Goal: Information Seeking & Learning: Learn about a topic

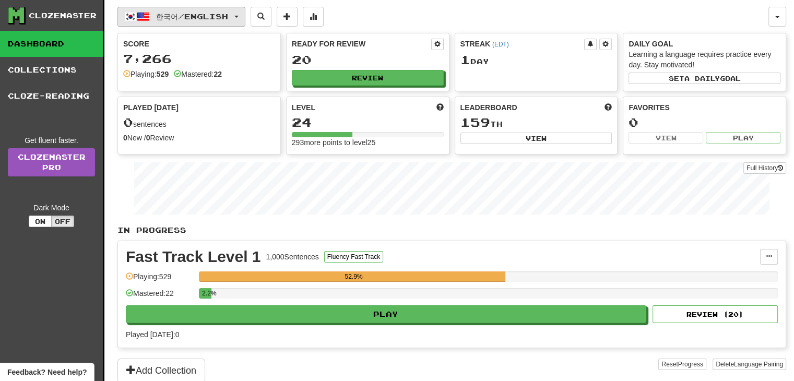
click at [168, 13] on span "한국어 / English" at bounding box center [192, 16] width 72 height 9
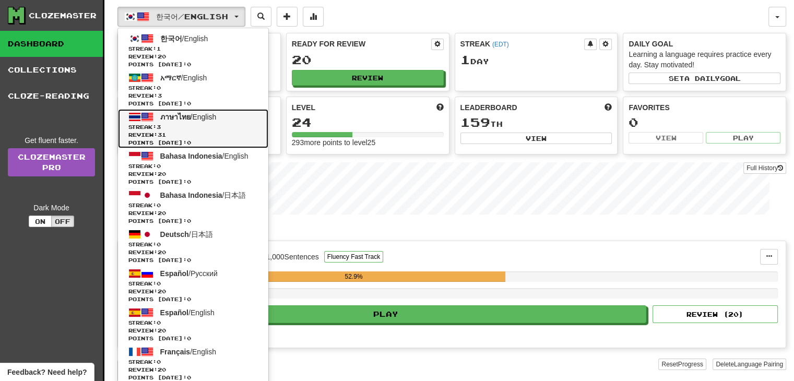
click at [199, 114] on span "ภาษาไทย / English" at bounding box center [188, 117] width 56 height 8
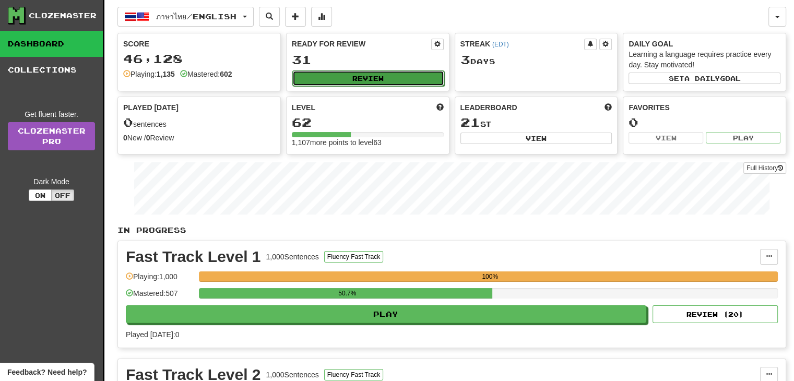
click at [326, 80] on button "Review" at bounding box center [368, 78] width 152 height 16
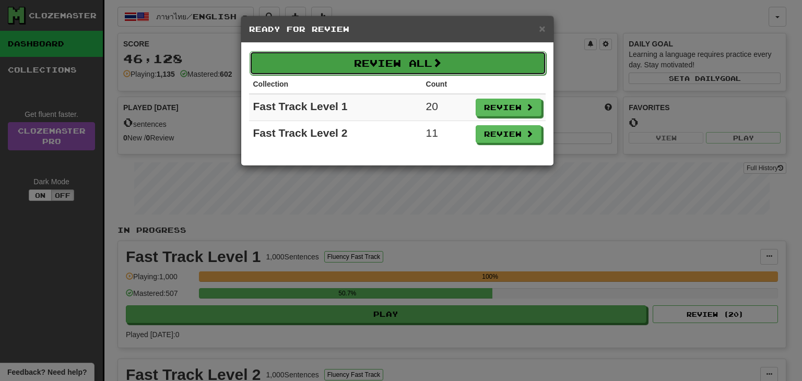
click at [386, 64] on button "Review All" at bounding box center [397, 63] width 296 height 24
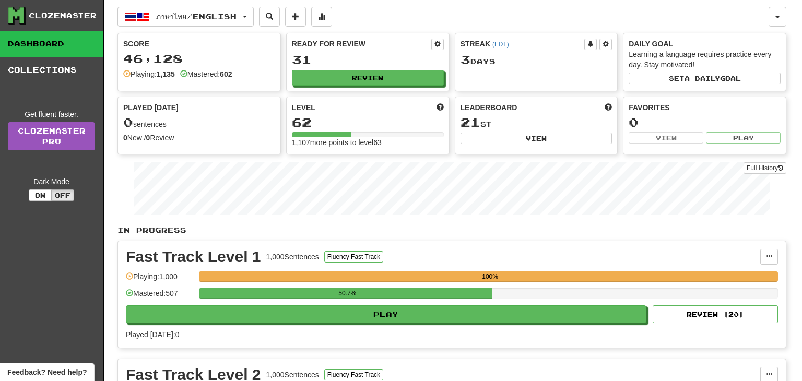
select select "**"
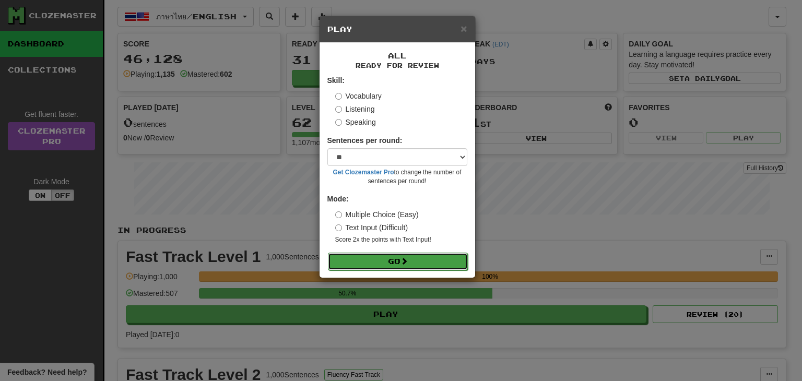
click at [416, 253] on button "Go" at bounding box center [398, 262] width 140 height 18
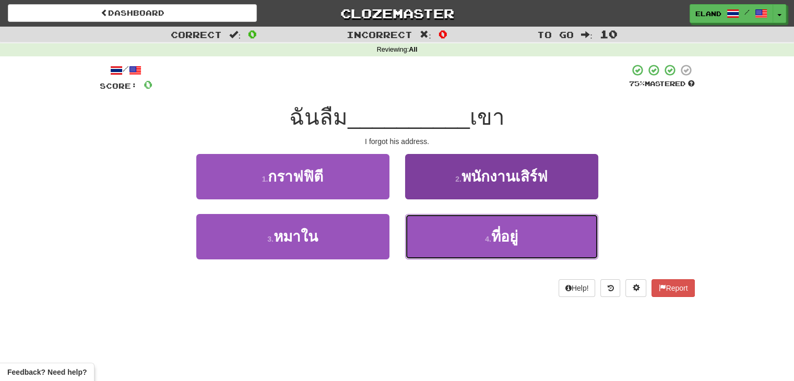
click at [453, 227] on button "4 . ที่อยู่" at bounding box center [501, 236] width 193 height 45
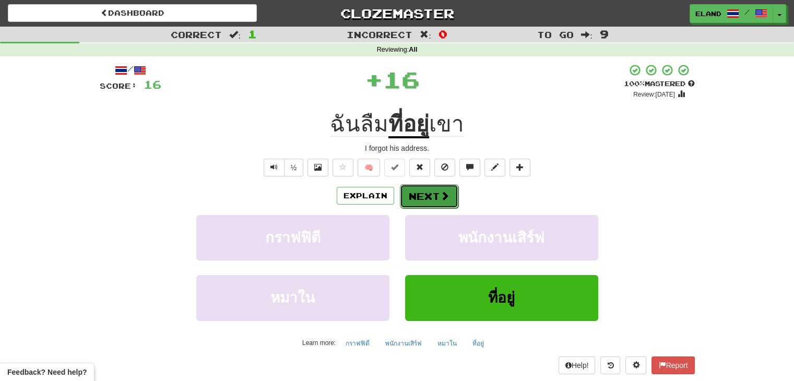
click at [434, 194] on button "Next" at bounding box center [429, 196] width 58 height 24
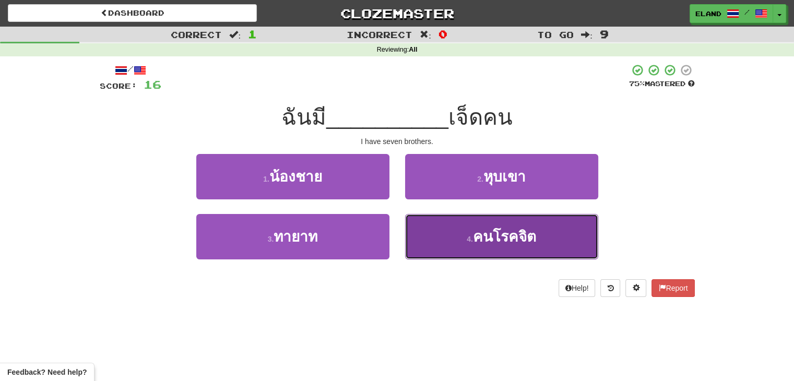
click at [508, 239] on span "คนโรคจิต" at bounding box center [504, 237] width 63 height 16
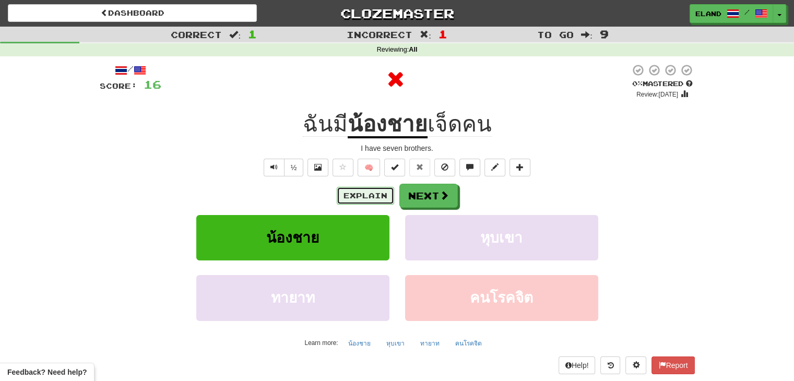
click at [370, 197] on button "Explain" at bounding box center [365, 196] width 57 height 18
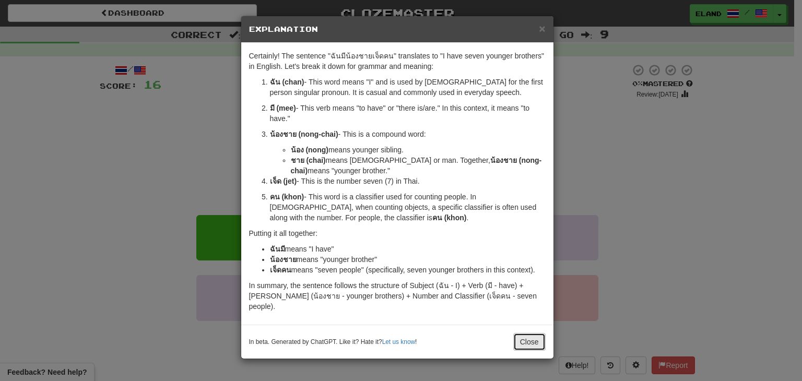
click at [529, 333] on button "Close" at bounding box center [529, 342] width 32 height 18
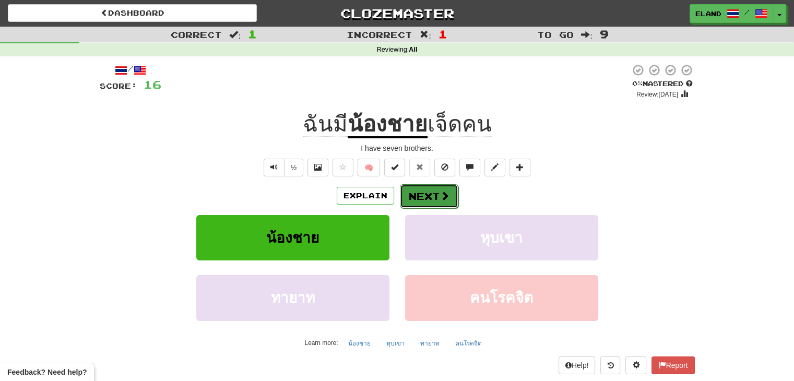
click at [430, 191] on button "Next" at bounding box center [429, 196] width 58 height 24
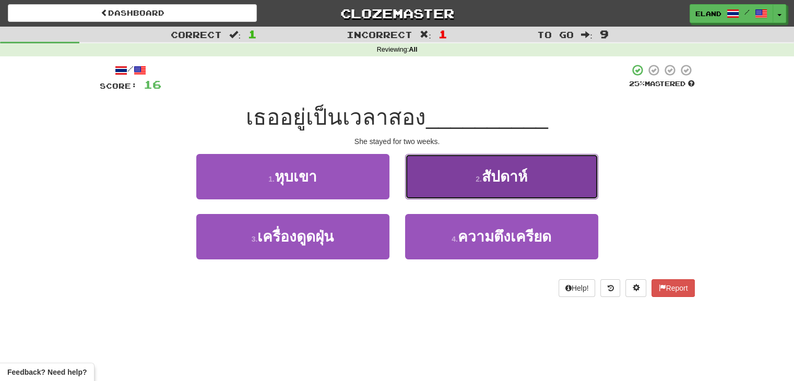
click at [438, 178] on button "2 . สัปดาห์" at bounding box center [501, 176] width 193 height 45
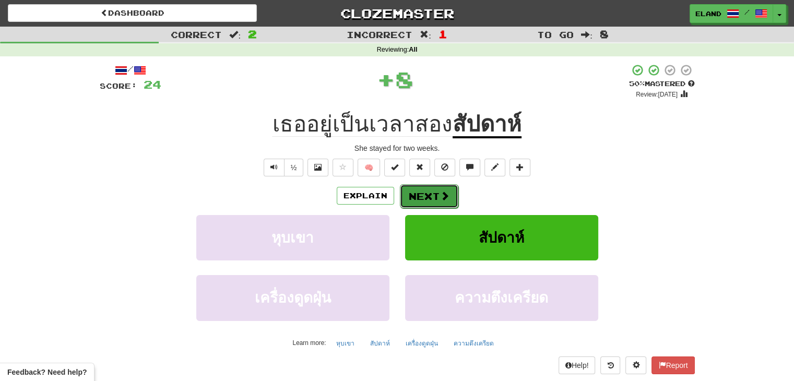
click at [433, 190] on button "Next" at bounding box center [429, 196] width 58 height 24
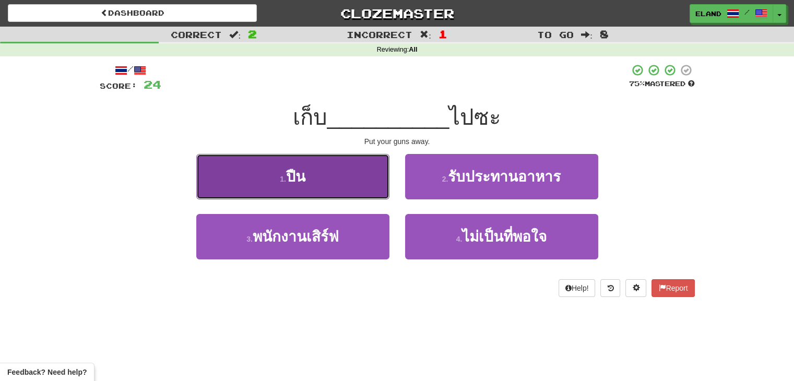
click at [354, 183] on button "1 . ปืน" at bounding box center [292, 176] width 193 height 45
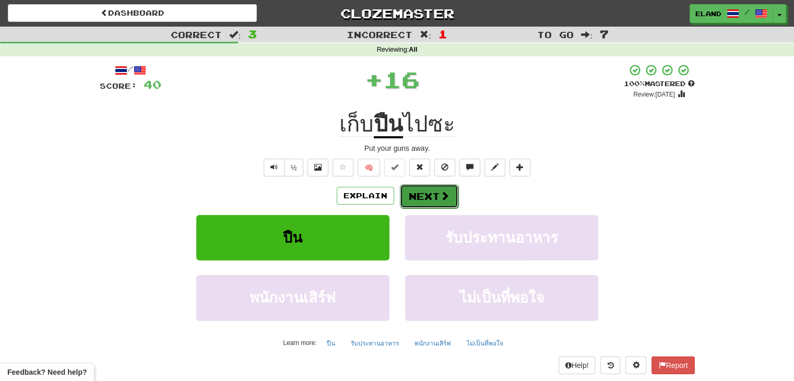
click at [443, 194] on span at bounding box center [444, 195] width 9 height 9
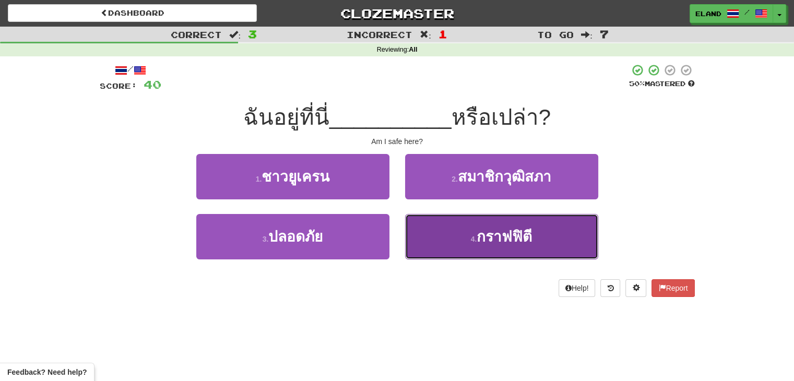
click at [464, 234] on button "4 . กราฟฟิตี" at bounding box center [501, 236] width 193 height 45
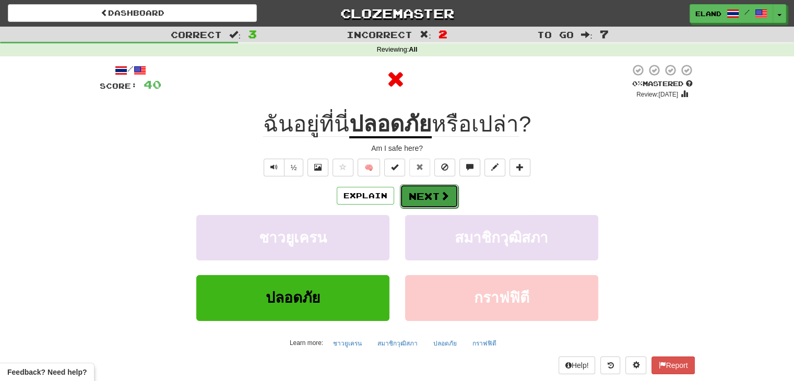
click at [440, 196] on span at bounding box center [444, 195] width 9 height 9
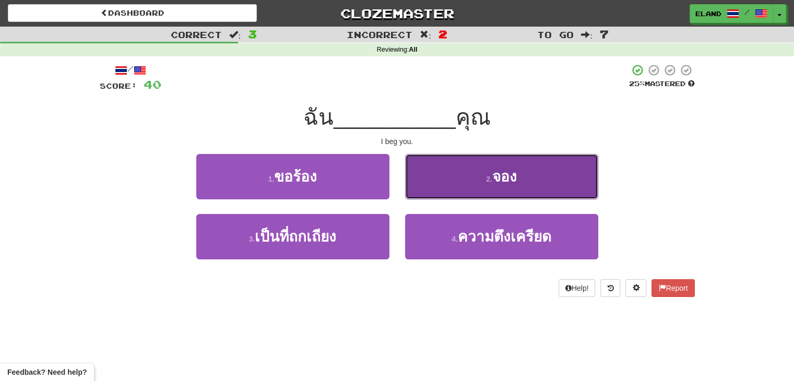
click at [457, 182] on button "2 . จอง" at bounding box center [501, 176] width 193 height 45
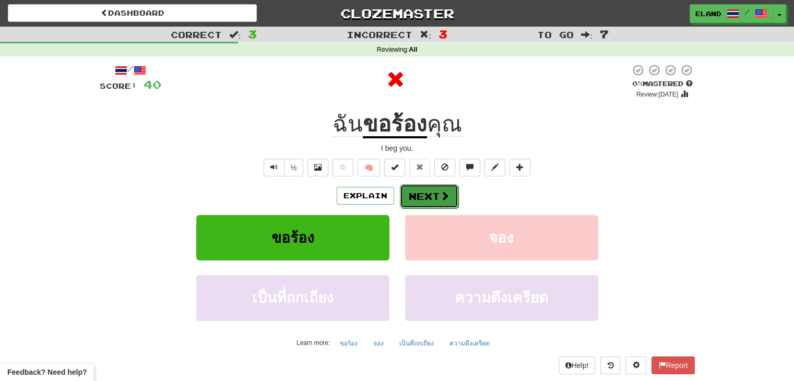
click at [424, 193] on button "Next" at bounding box center [429, 196] width 58 height 24
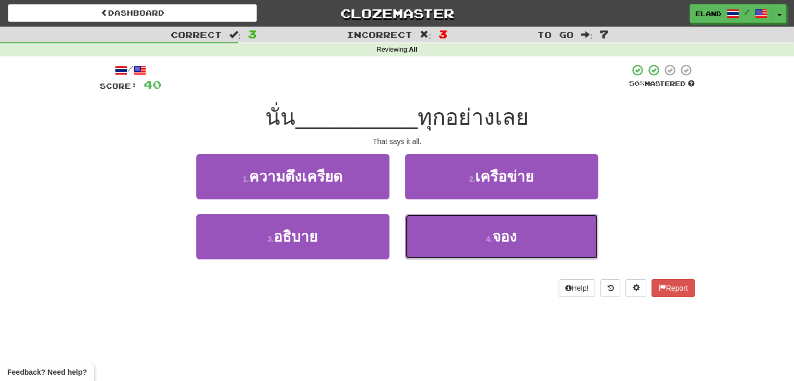
drag, startPoint x: 457, startPoint y: 228, endPoint x: 406, endPoint y: 113, distance: 125.0
click at [406, 113] on div "/ Score: 40 50 % Mastered นั่น __________ ทุกอย่างเลย That says it all. 1 . ควา…" at bounding box center [397, 180] width 595 height 233
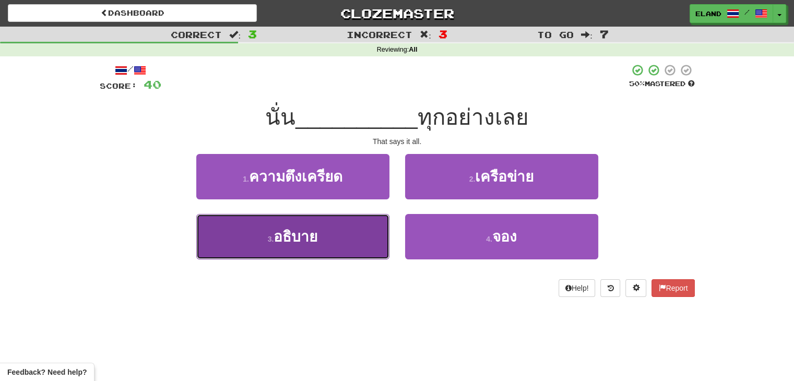
click at [344, 239] on button "3 . อธิบาย" at bounding box center [292, 236] width 193 height 45
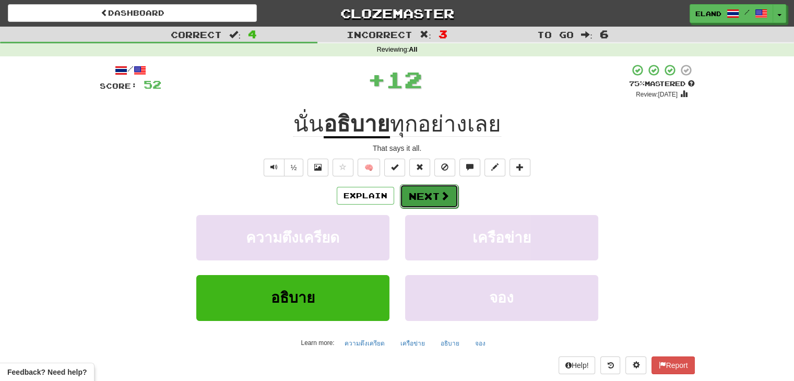
click at [432, 191] on button "Next" at bounding box center [429, 196] width 58 height 24
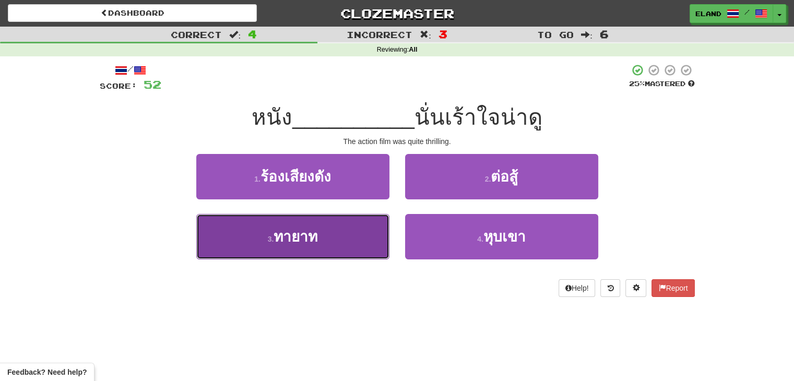
click at [343, 234] on button "3 . ทายาท" at bounding box center [292, 236] width 193 height 45
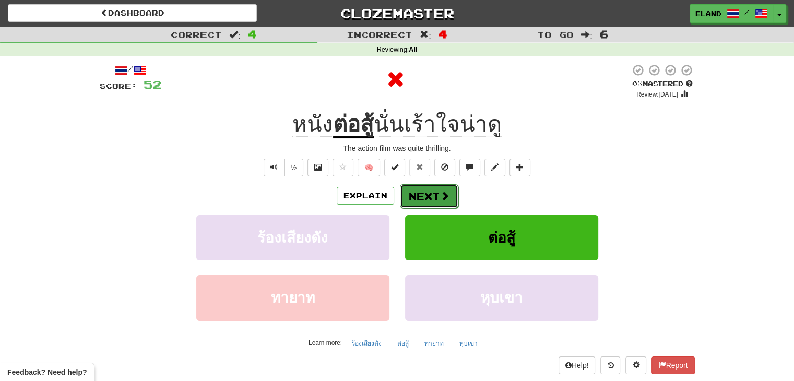
click at [422, 195] on button "Next" at bounding box center [429, 196] width 58 height 24
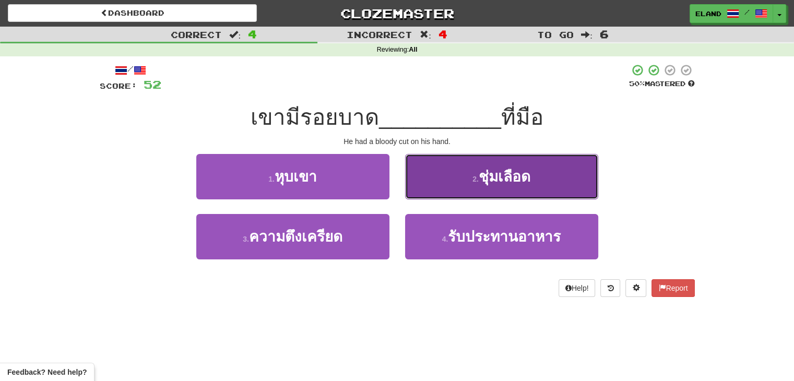
click at [452, 178] on button "2 . ชุ่มเลือด" at bounding box center [501, 176] width 193 height 45
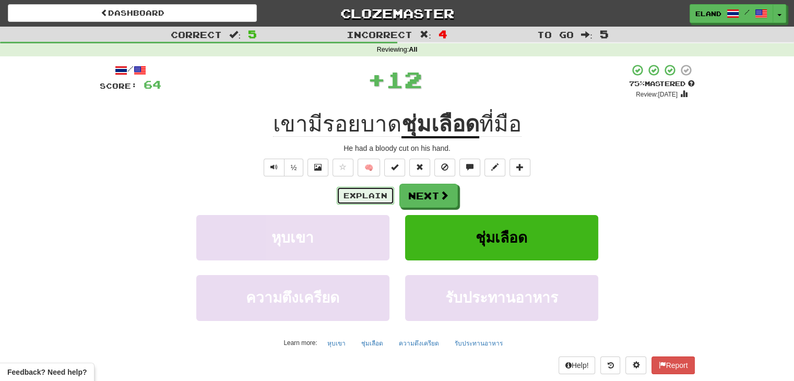
click at [376, 193] on button "Explain" at bounding box center [365, 196] width 57 height 18
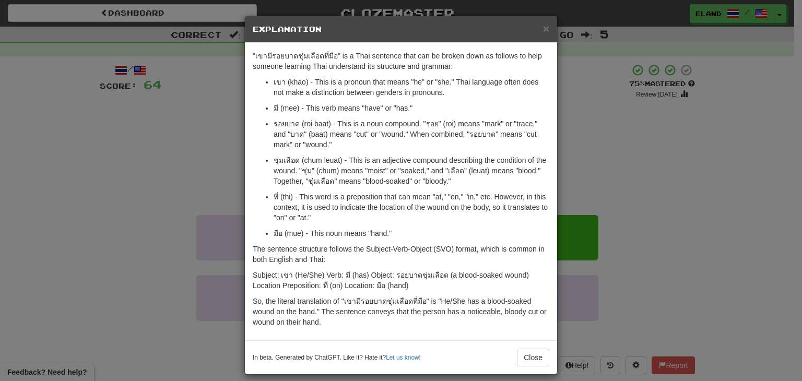
click at [555, 362] on div "× Explanation "เขามีรอยบาดชุ่มเลือดที่มือ" is a Thai sentence that can be broke…" at bounding box center [401, 190] width 802 height 381
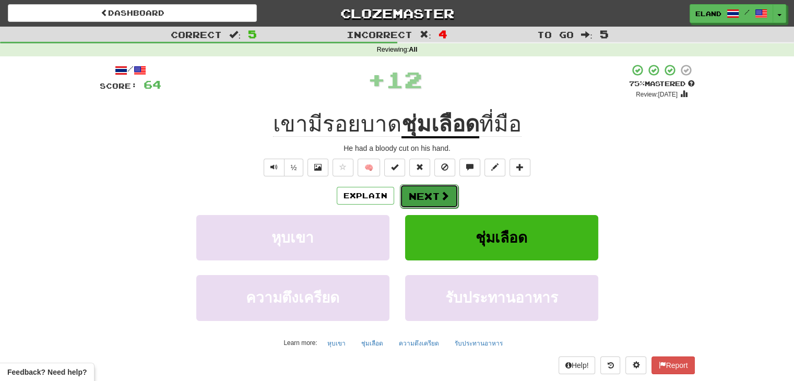
click at [446, 205] on button "Next" at bounding box center [429, 196] width 58 height 24
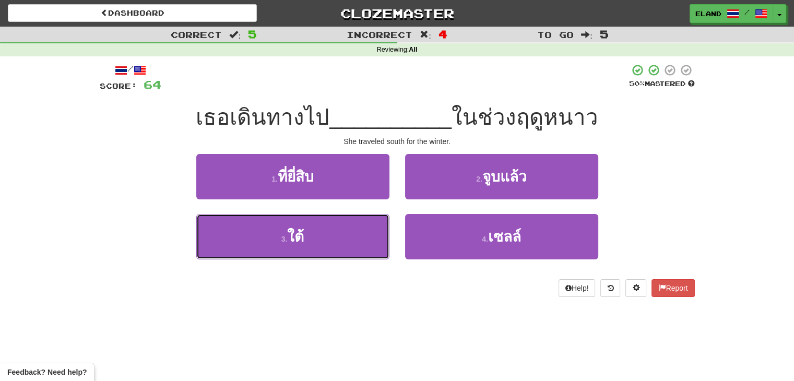
drag, startPoint x: 320, startPoint y: 230, endPoint x: 342, endPoint y: 212, distance: 28.6
click at [320, 230] on button "3 . ใต้" at bounding box center [292, 236] width 193 height 45
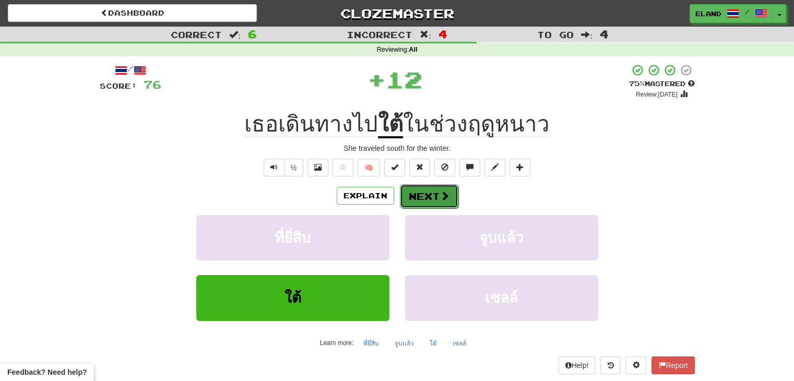
click at [435, 196] on button "Next" at bounding box center [429, 196] width 58 height 24
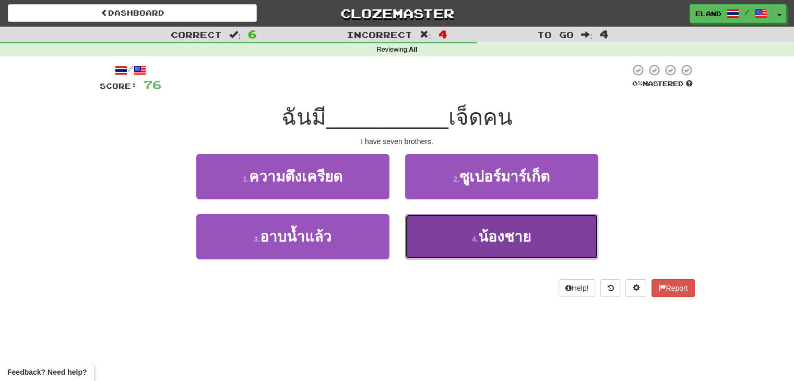
click at [451, 230] on button "4 . น้องชาย" at bounding box center [501, 236] width 193 height 45
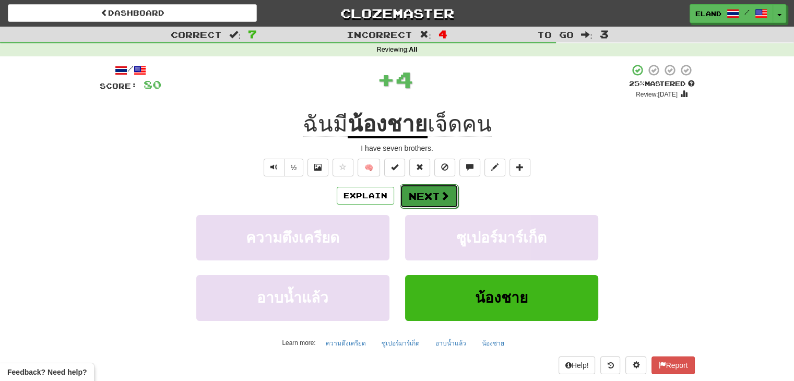
click at [429, 199] on button "Next" at bounding box center [429, 196] width 58 height 24
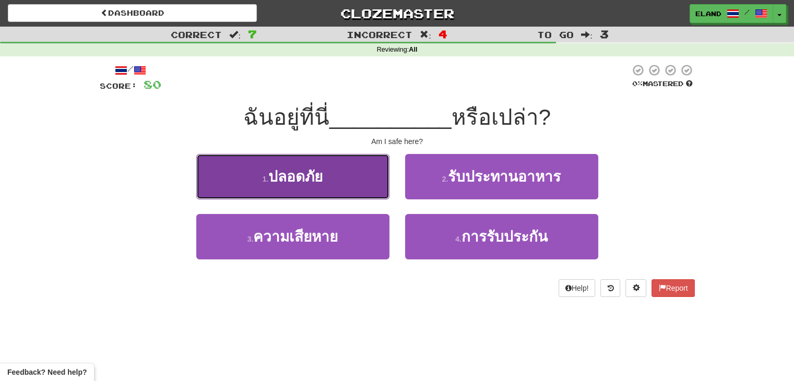
click at [342, 174] on button "1 . ปลอดภัย" at bounding box center [292, 176] width 193 height 45
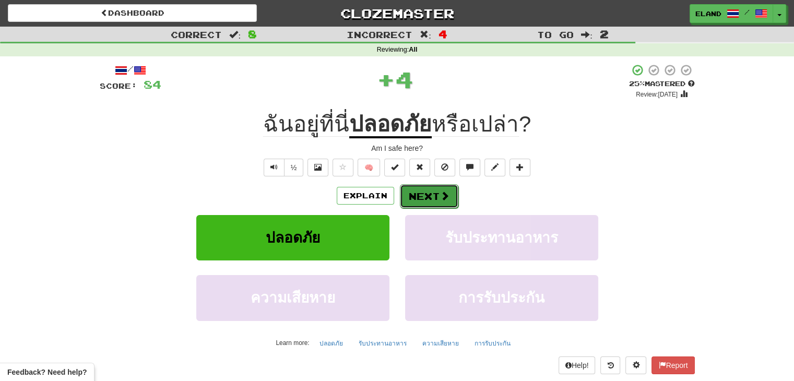
click at [427, 196] on button "Next" at bounding box center [429, 196] width 58 height 24
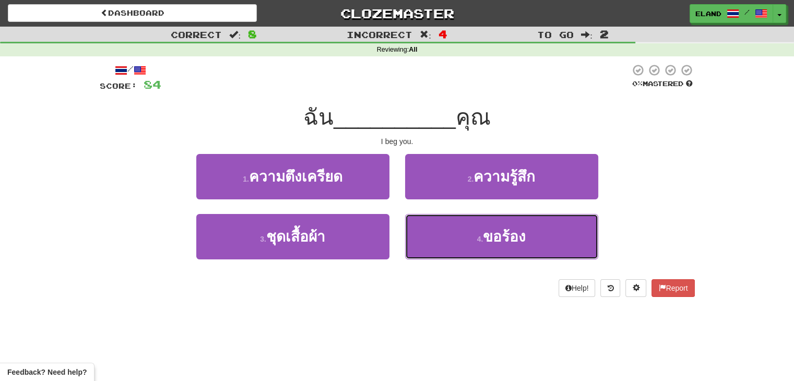
drag, startPoint x: 438, startPoint y: 221, endPoint x: 432, endPoint y: 208, distance: 14.7
click at [438, 222] on button "4 . ขอร้อง" at bounding box center [501, 236] width 193 height 45
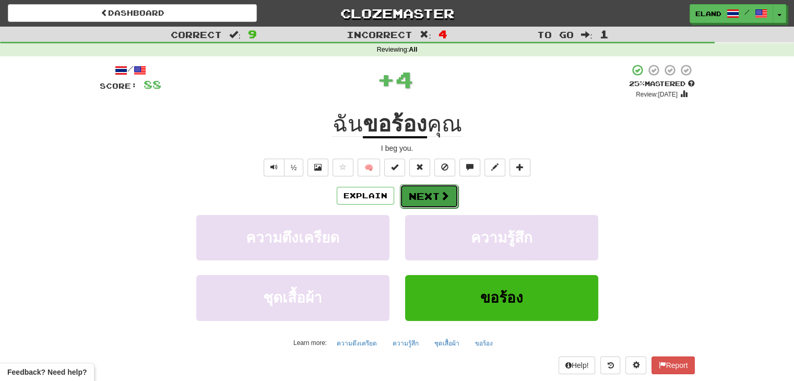
click at [430, 197] on button "Next" at bounding box center [429, 196] width 58 height 24
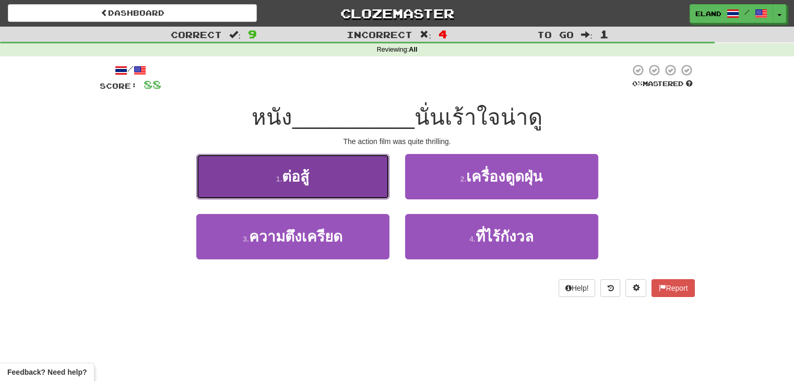
click at [334, 178] on button "1 . ต่อสู้" at bounding box center [292, 176] width 193 height 45
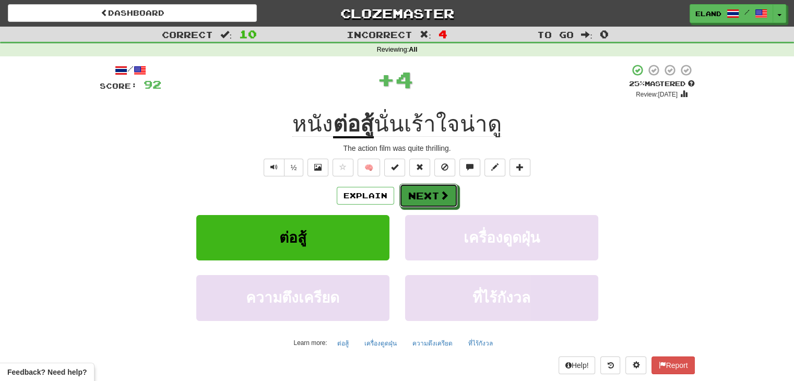
click at [431, 194] on button "Next" at bounding box center [428, 196] width 58 height 24
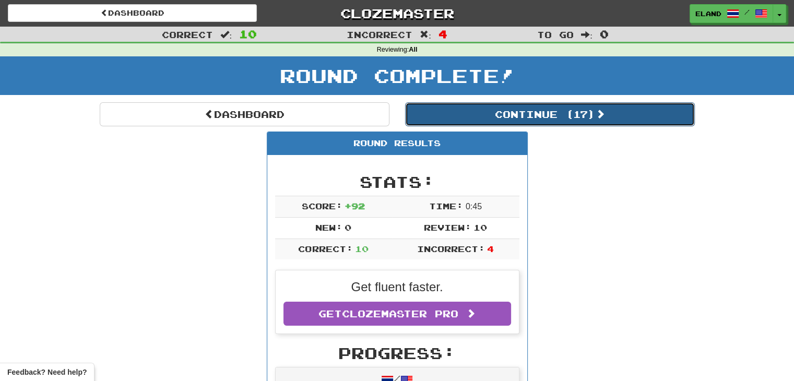
click at [459, 116] on button "Continue ( 17 )" at bounding box center [550, 114] width 290 height 24
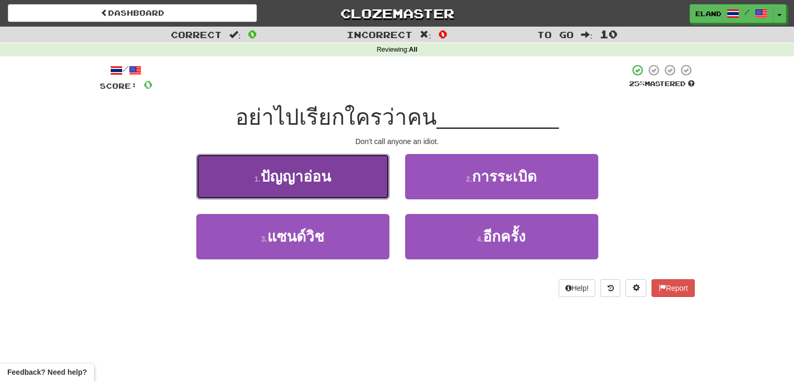
click at [364, 183] on button "1 . ปัญญาอ่อน" at bounding box center [292, 176] width 193 height 45
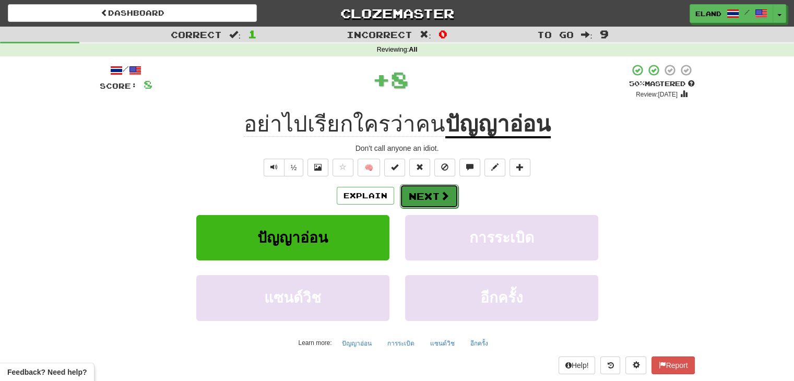
click at [423, 194] on button "Next" at bounding box center [429, 196] width 58 height 24
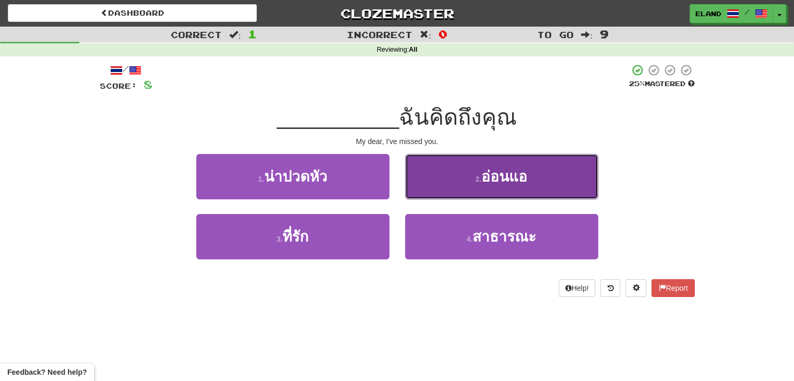
click at [443, 184] on button "2 . อ่อนแอ" at bounding box center [501, 176] width 193 height 45
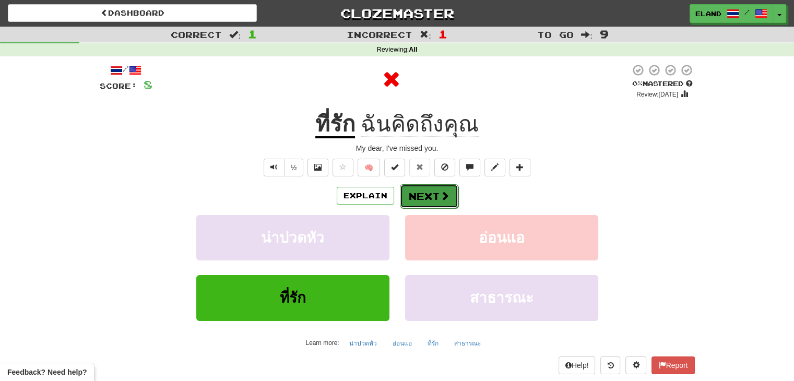
click at [414, 196] on button "Next" at bounding box center [429, 196] width 58 height 24
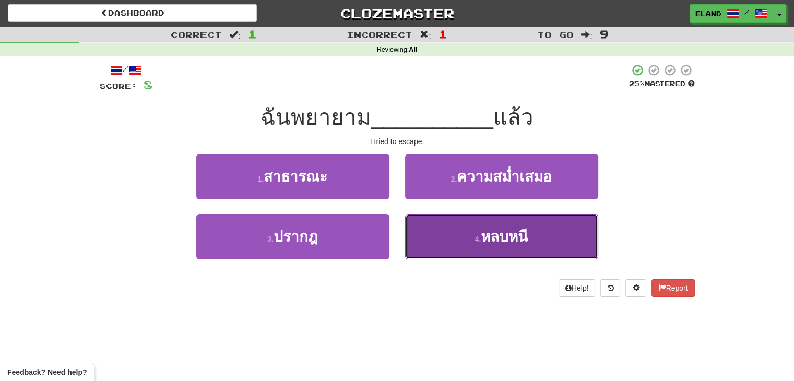
click at [426, 217] on button "4 . หลบหนี" at bounding box center [501, 236] width 193 height 45
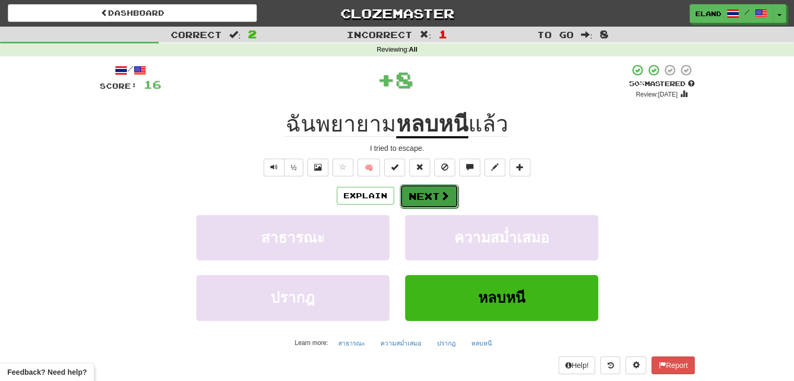
click at [424, 195] on button "Next" at bounding box center [429, 196] width 58 height 24
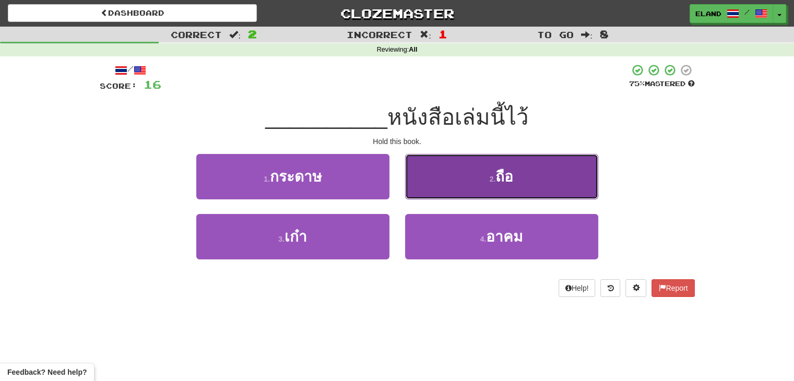
click at [434, 186] on button "2 . ถือ" at bounding box center [501, 176] width 193 height 45
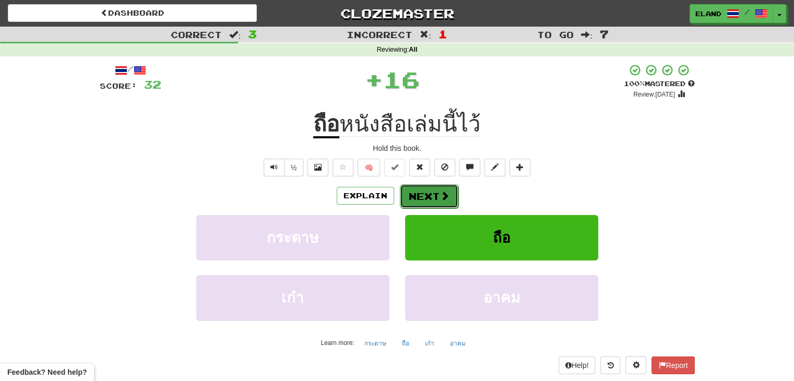
click at [430, 197] on button "Next" at bounding box center [429, 196] width 58 height 24
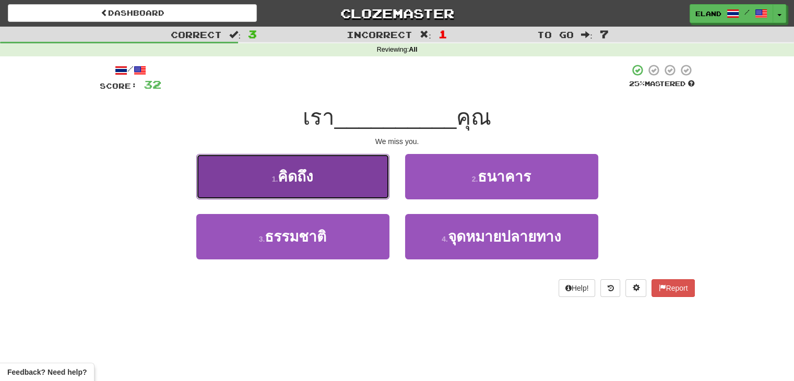
click at [365, 180] on button "1 . คิดถึง" at bounding box center [292, 176] width 193 height 45
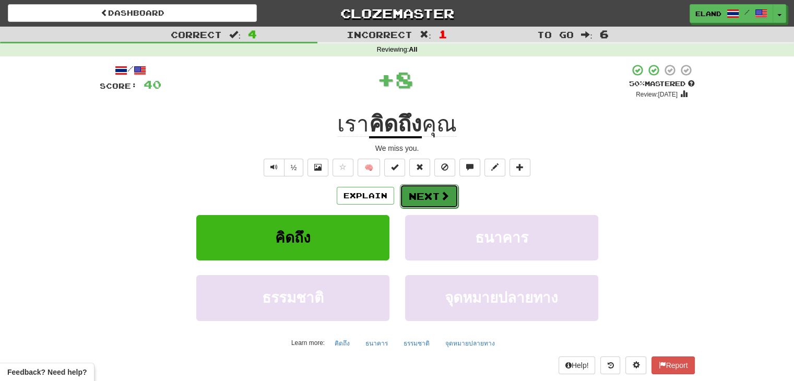
click at [426, 198] on button "Next" at bounding box center [429, 196] width 58 height 24
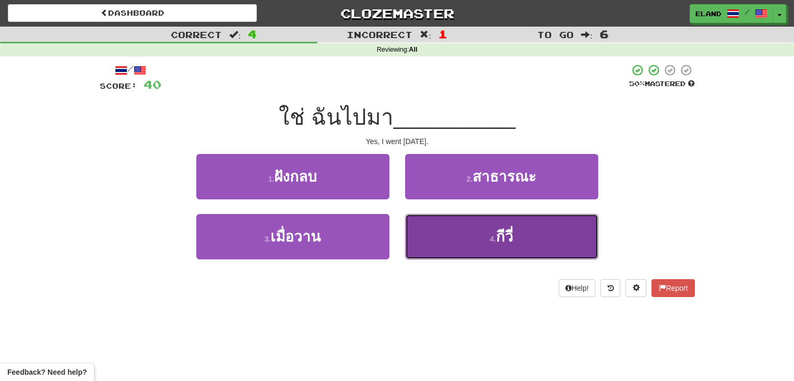
click at [451, 228] on button "4 . กีวี่" at bounding box center [501, 236] width 193 height 45
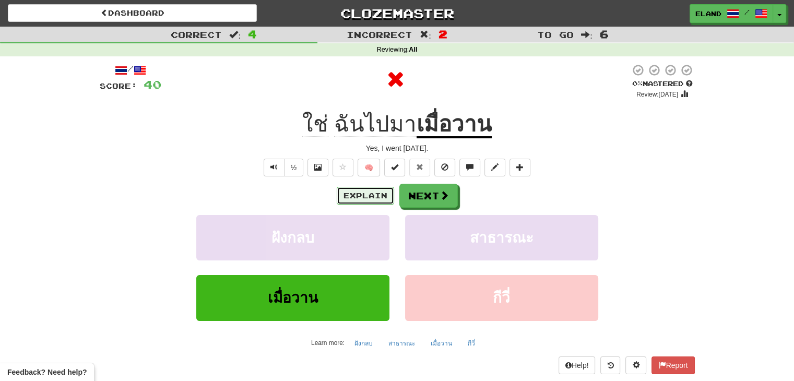
click at [378, 200] on button "Explain" at bounding box center [365, 196] width 57 height 18
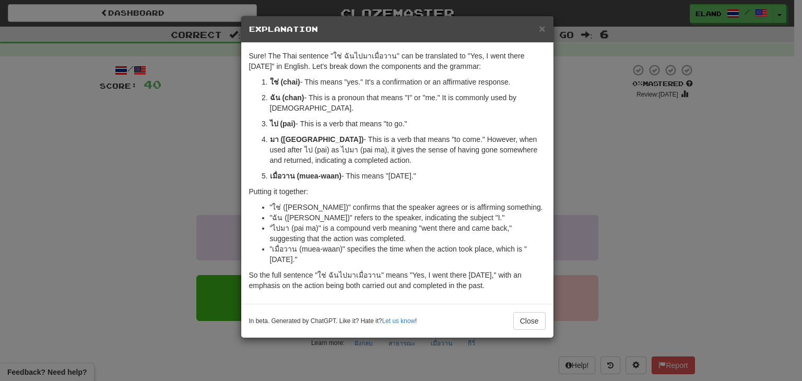
click at [518, 307] on div "In beta. Generated by ChatGPT. Like it? Hate it? Let us know ! Close" at bounding box center [397, 321] width 312 height 34
click at [518, 311] on div "In beta. Generated by ChatGPT. Like it? Hate it? Let us know ! Close" at bounding box center [397, 321] width 312 height 34
click at [519, 315] on button "Close" at bounding box center [529, 321] width 32 height 18
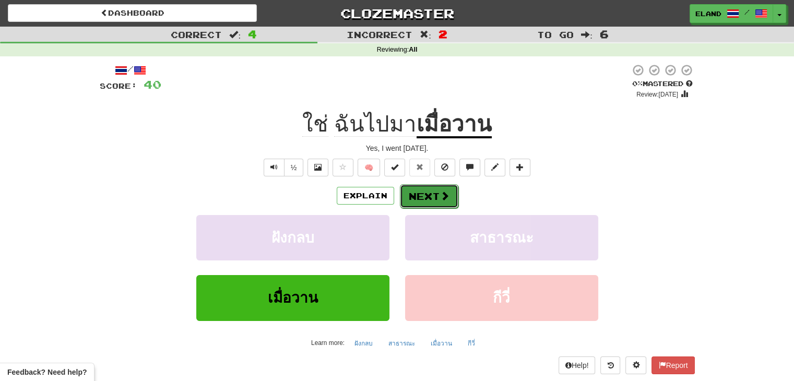
click at [427, 195] on button "Next" at bounding box center [429, 196] width 58 height 24
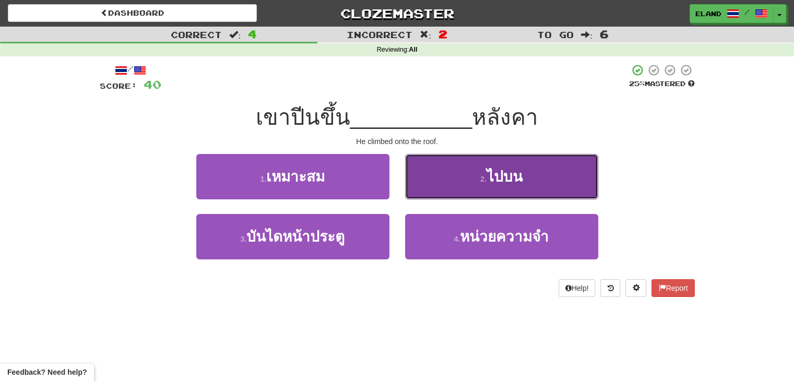
click at [458, 182] on button "2 . ไปบน" at bounding box center [501, 176] width 193 height 45
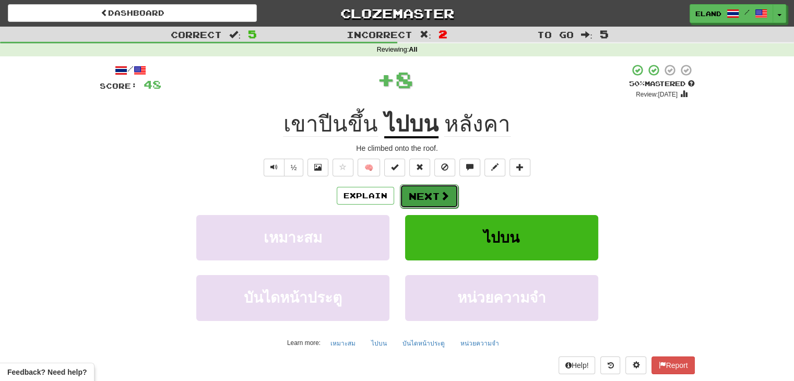
click at [432, 196] on button "Next" at bounding box center [429, 196] width 58 height 24
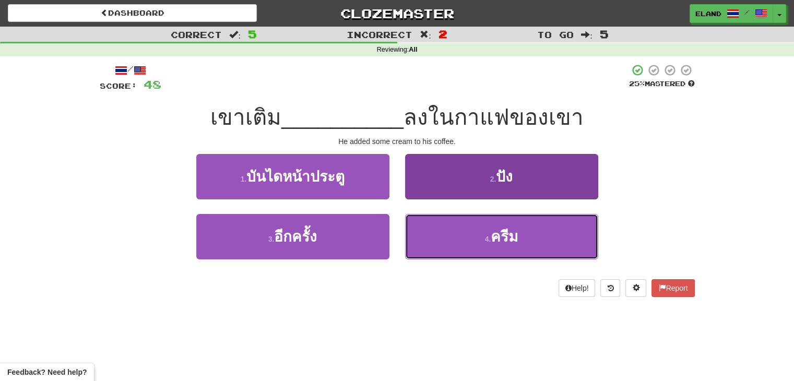
click at [479, 244] on button "4 . ครีม" at bounding box center [501, 236] width 193 height 45
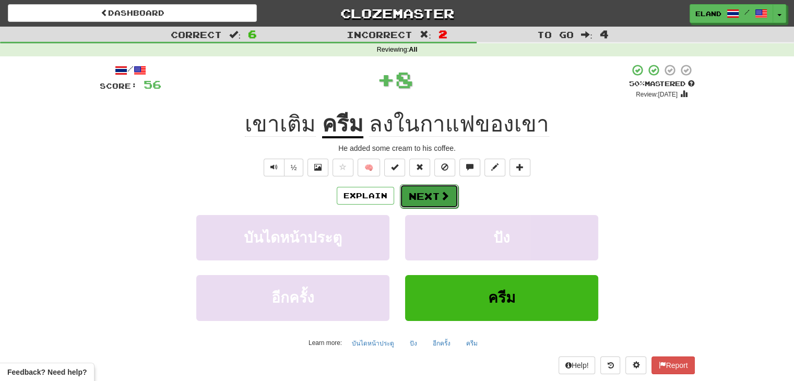
click at [426, 192] on button "Next" at bounding box center [429, 196] width 58 height 24
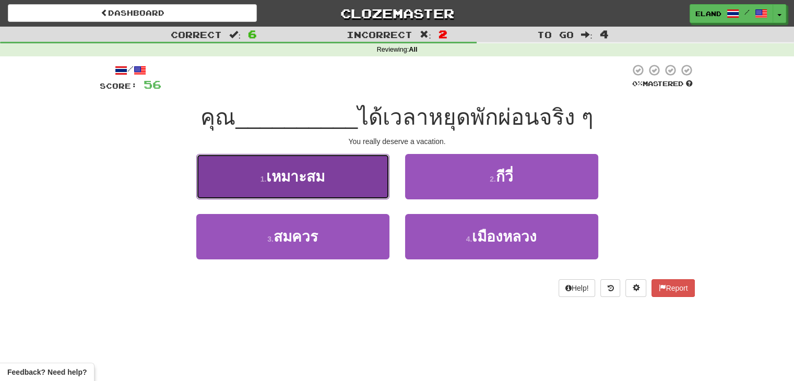
click at [359, 179] on button "1 . เหมาะสม" at bounding box center [292, 176] width 193 height 45
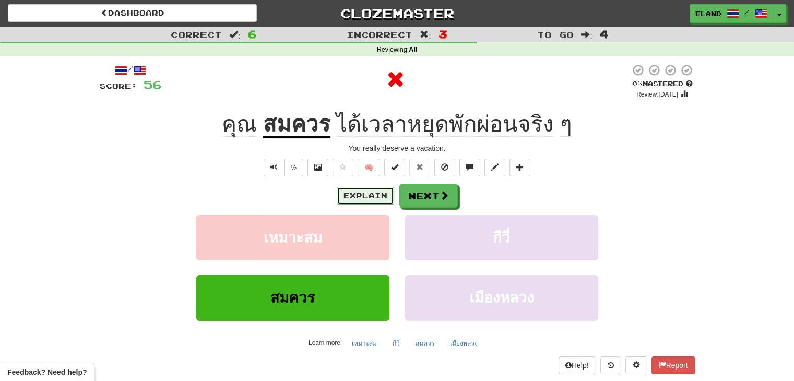
click at [380, 189] on button "Explain" at bounding box center [365, 196] width 57 height 18
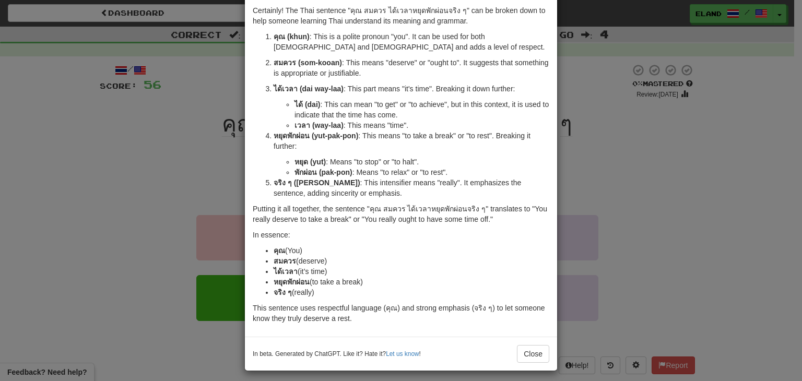
scroll to position [51, 0]
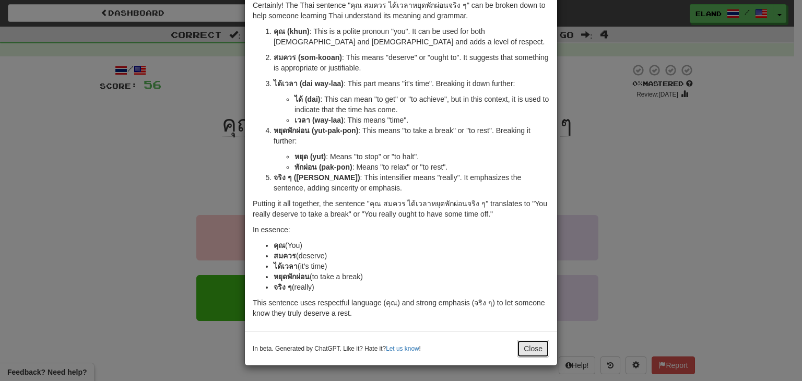
click at [523, 341] on button "Close" at bounding box center [533, 349] width 32 height 18
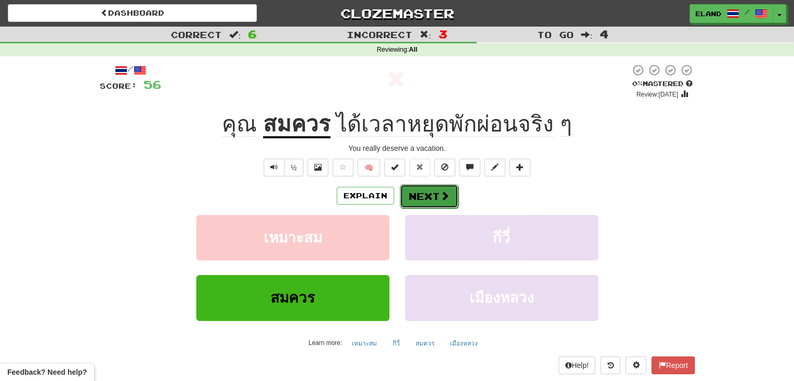
click at [435, 190] on button "Next" at bounding box center [429, 196] width 58 height 24
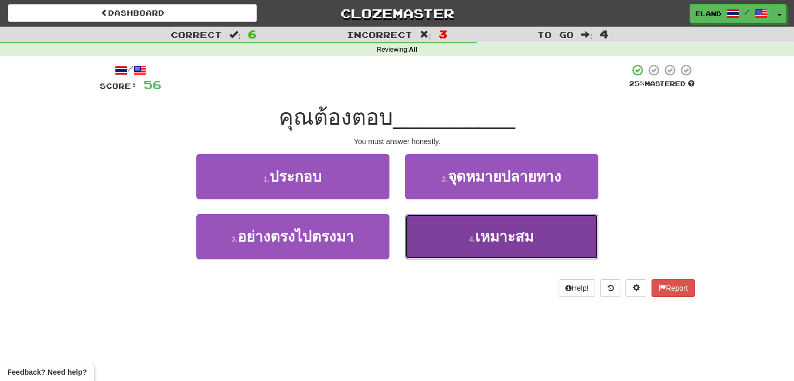
click at [441, 222] on button "4 . เหมาะสม" at bounding box center [501, 236] width 193 height 45
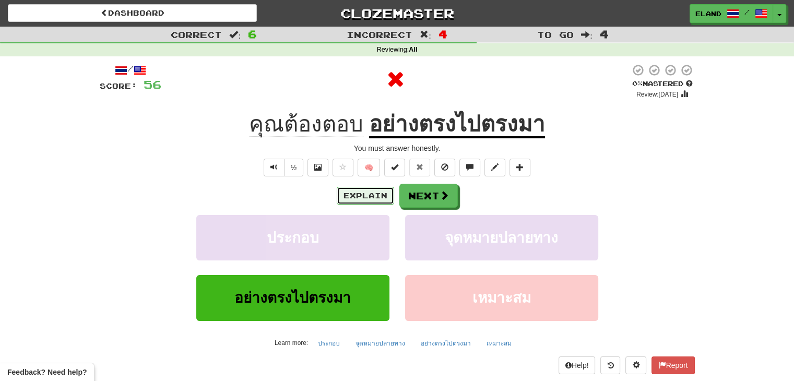
click at [366, 194] on button "Explain" at bounding box center [365, 196] width 57 height 18
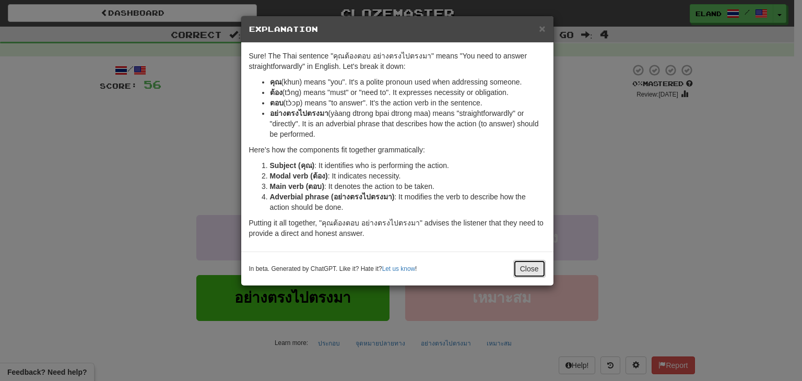
click at [517, 270] on button "Close" at bounding box center [529, 269] width 32 height 18
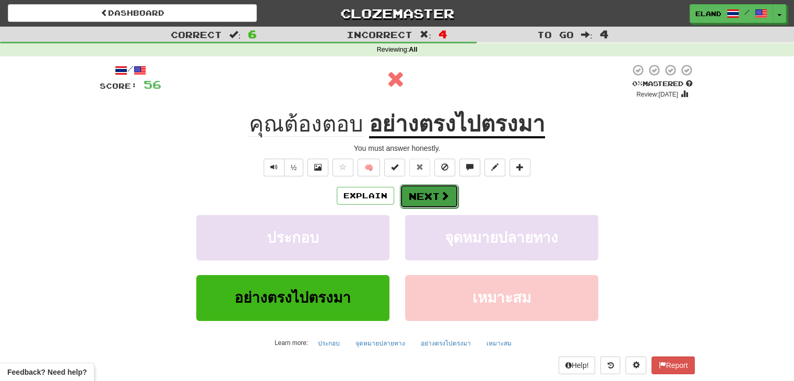
click at [443, 201] on button "Next" at bounding box center [429, 196] width 58 height 24
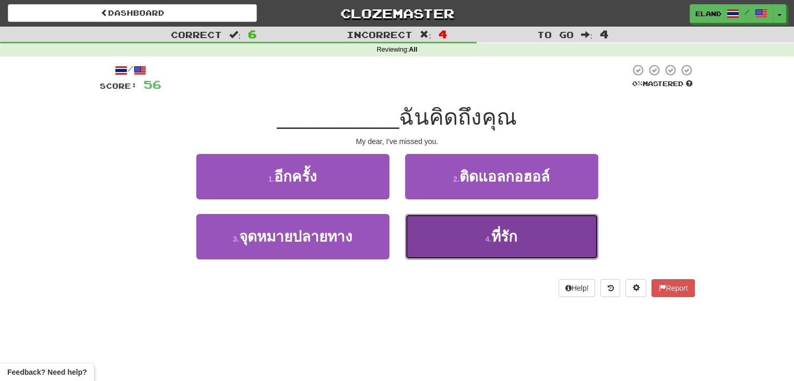
click at [468, 239] on button "4 . ที่รัก" at bounding box center [501, 236] width 193 height 45
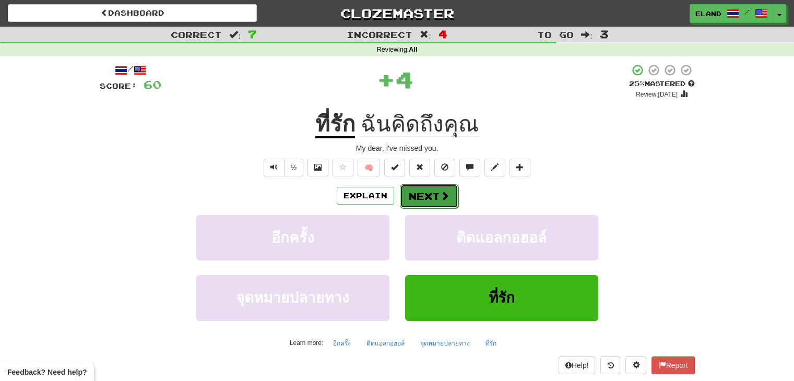
click at [432, 198] on button "Next" at bounding box center [429, 196] width 58 height 24
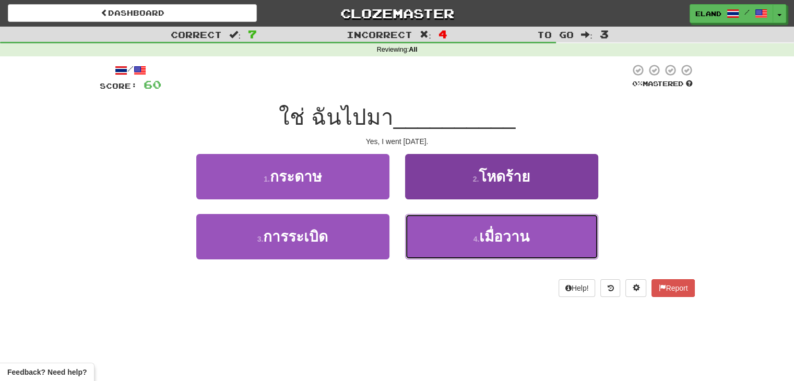
click at [454, 224] on button "4 . เมื่อวาน" at bounding box center [501, 236] width 193 height 45
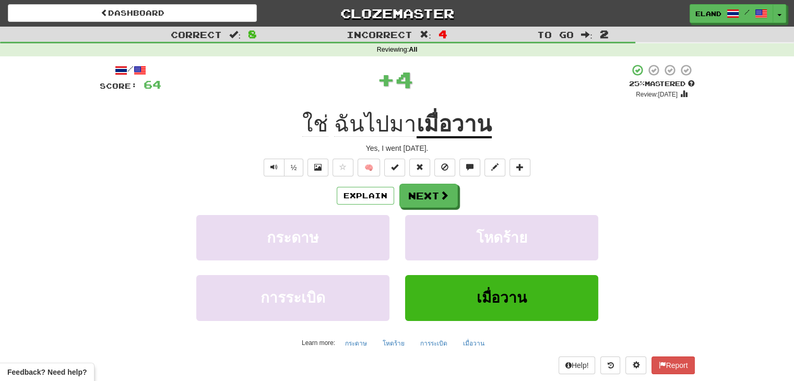
click at [440, 210] on div "Explain Next กระดาษ โหดร้าย การระเบิด เมื่อวาน Learn more: กระดาษ โหดร้าย การระ…" at bounding box center [397, 268] width 595 height 168
click at [435, 199] on button "Next" at bounding box center [429, 196] width 58 height 24
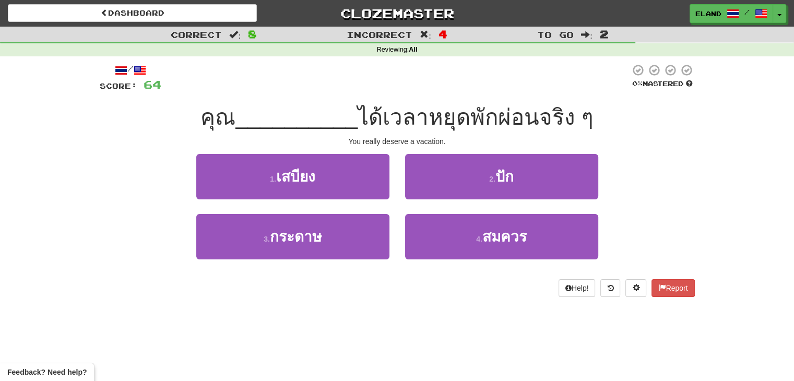
click at [449, 210] on div "2 . ปัก" at bounding box center [501, 184] width 209 height 60
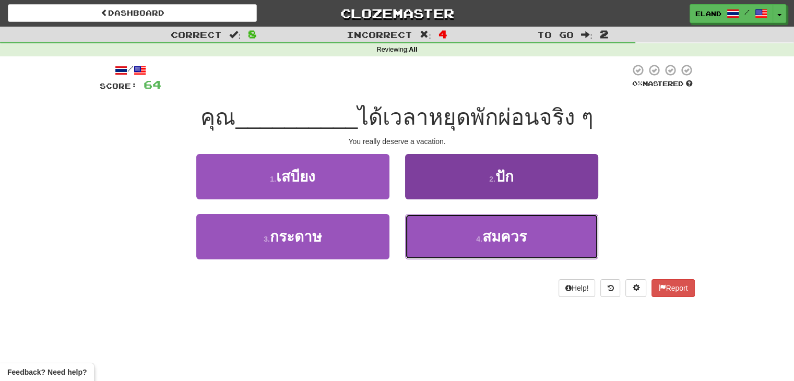
click at [459, 230] on button "4 . สมควร" at bounding box center [501, 236] width 193 height 45
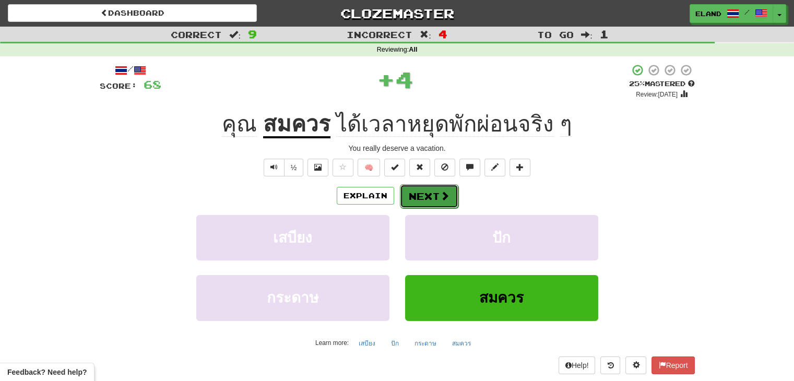
click at [431, 199] on button "Next" at bounding box center [429, 196] width 58 height 24
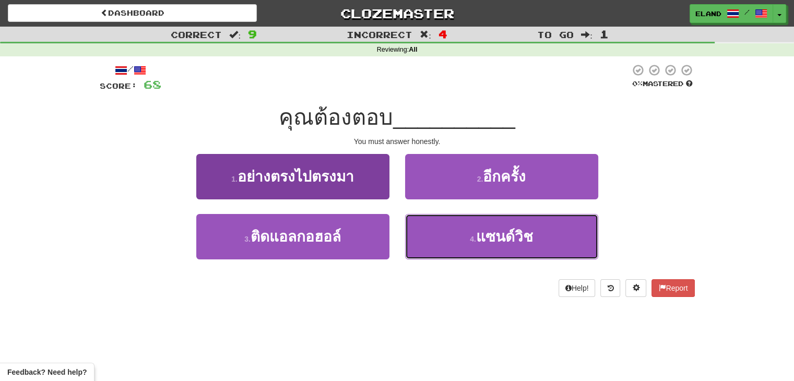
drag, startPoint x: 440, startPoint y: 217, endPoint x: 357, endPoint y: 158, distance: 102.2
click at [384, 178] on div "1 . อย่างตรงไปตรงมา 2 . อีกครั้ง 3 . ติดแอลกอฮอล์ 4 . แซนด์วิช" at bounding box center [397, 214] width 611 height 121
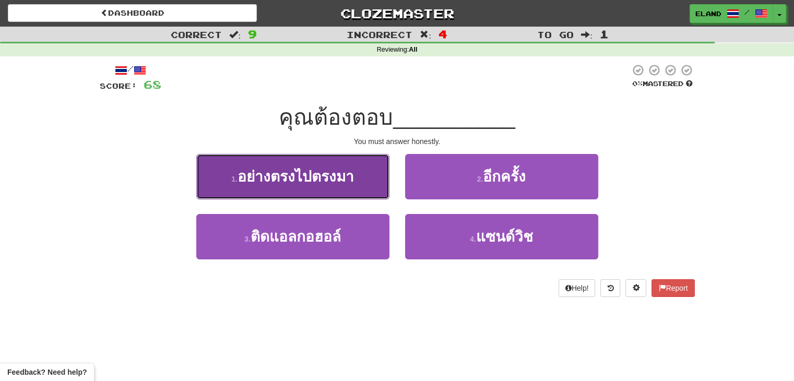
click at [351, 157] on button "1 . อย่างตรงไปตรงมา" at bounding box center [292, 176] width 193 height 45
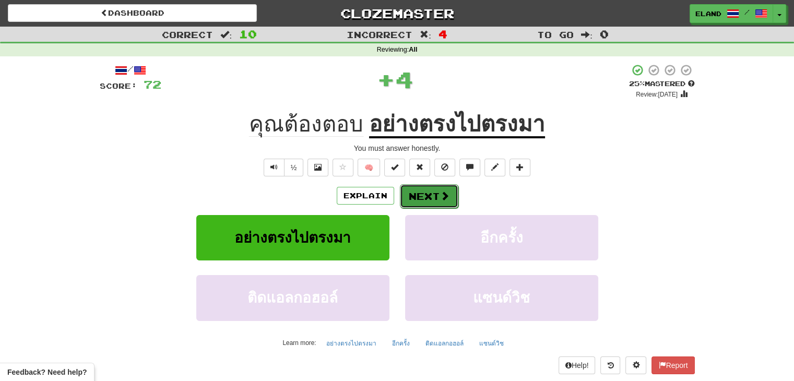
click at [432, 198] on button "Next" at bounding box center [429, 196] width 58 height 24
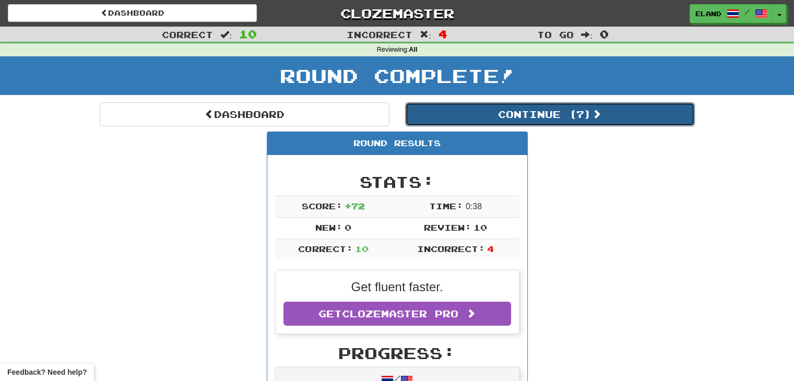
click at [483, 116] on button "Continue ( 7 )" at bounding box center [550, 114] width 290 height 24
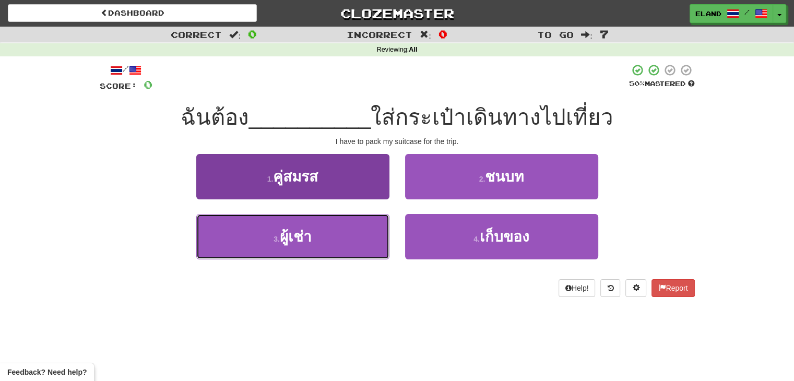
click at [356, 226] on button "3 . ผู้เช่า" at bounding box center [292, 236] width 193 height 45
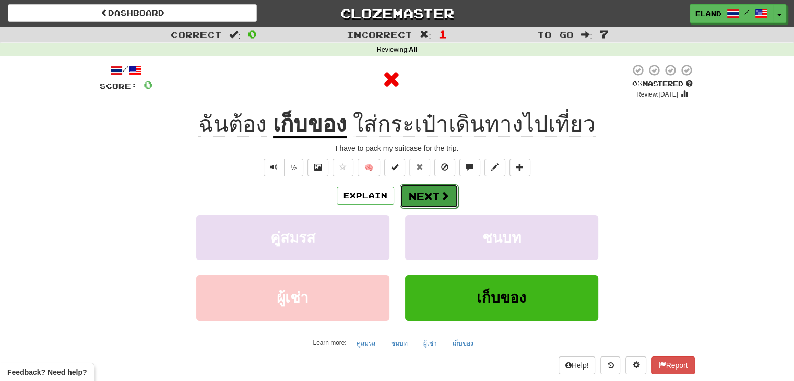
click at [432, 194] on button "Next" at bounding box center [429, 196] width 58 height 24
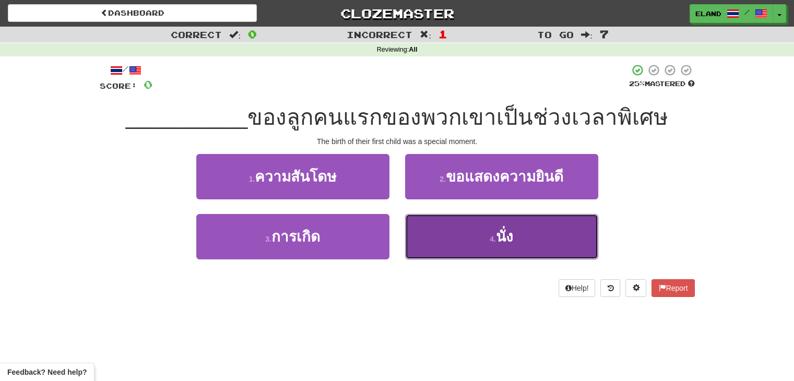
click at [447, 231] on button "4 . นั่ง" at bounding box center [501, 236] width 193 height 45
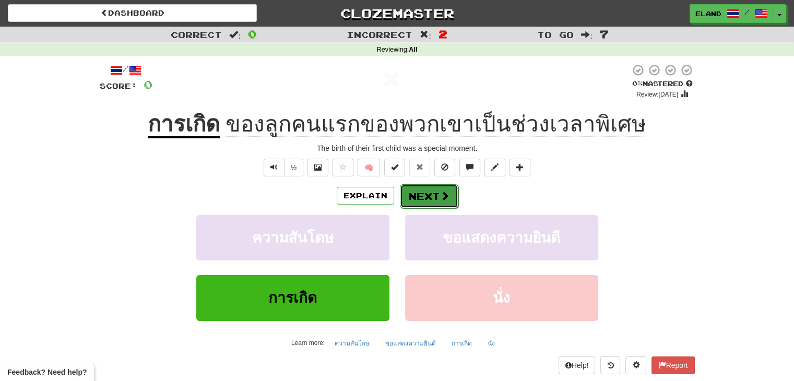
click at [444, 191] on span at bounding box center [444, 195] width 9 height 9
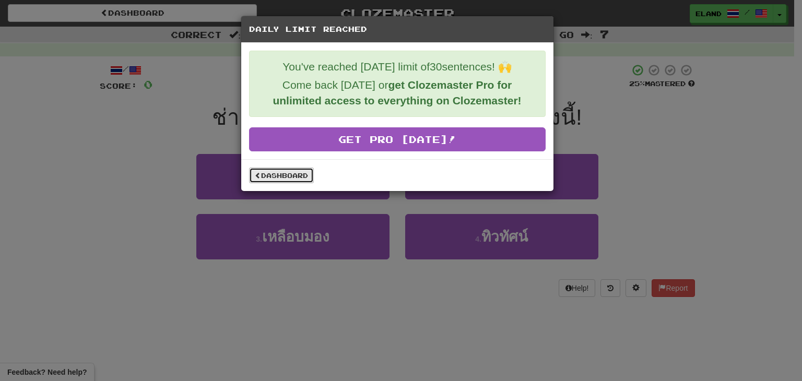
click at [255, 173] on span at bounding box center [258, 175] width 6 height 6
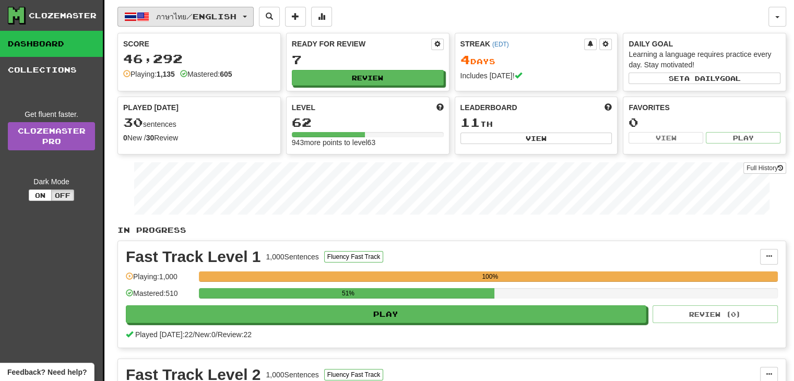
click at [165, 13] on span "ภาษาไทย / English" at bounding box center [196, 16] width 80 height 9
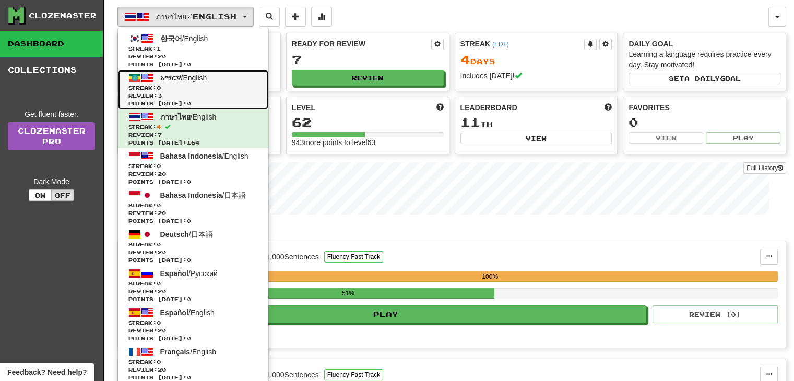
click at [196, 89] on span "Streak: 0" at bounding box center [192, 88] width 129 height 8
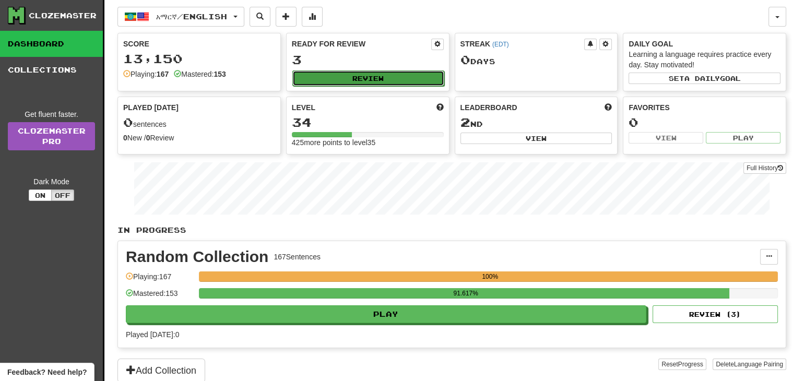
click at [299, 74] on button "Review" at bounding box center [368, 78] width 152 height 16
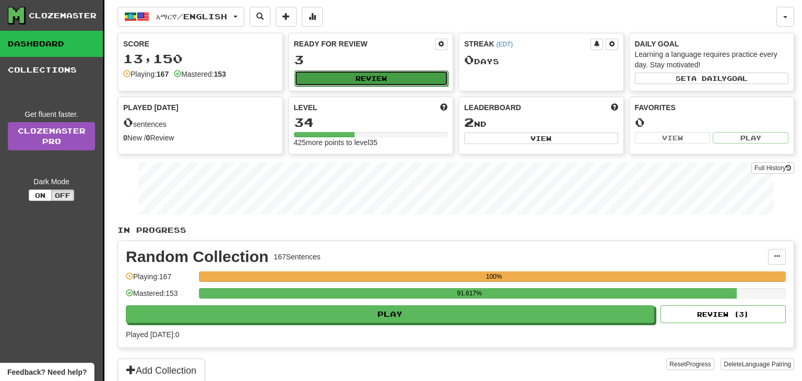
select select "**"
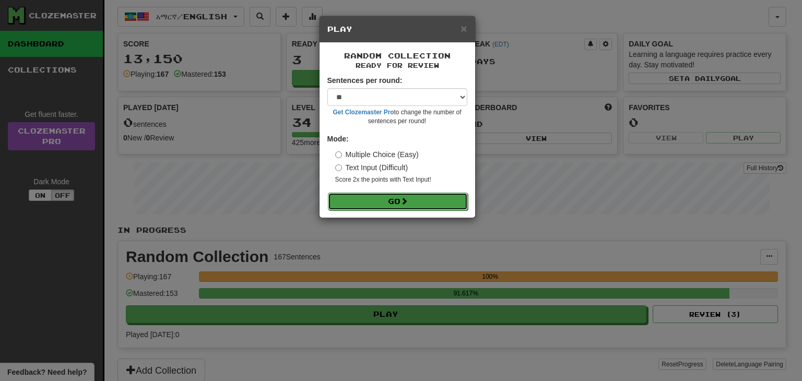
click at [368, 197] on button "Go" at bounding box center [398, 202] width 140 height 18
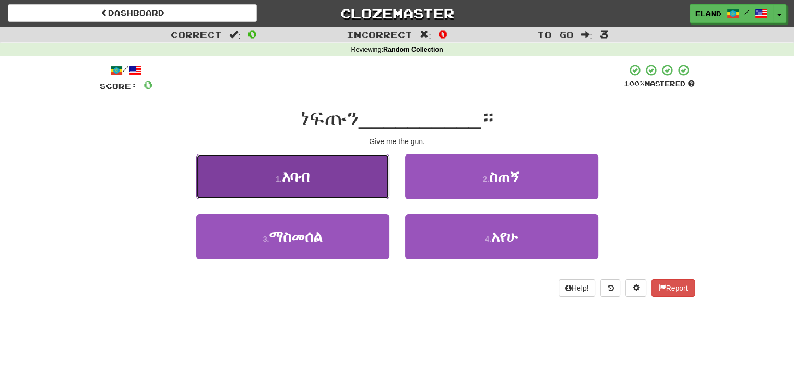
click at [353, 169] on button "1 . እባብ" at bounding box center [292, 176] width 193 height 45
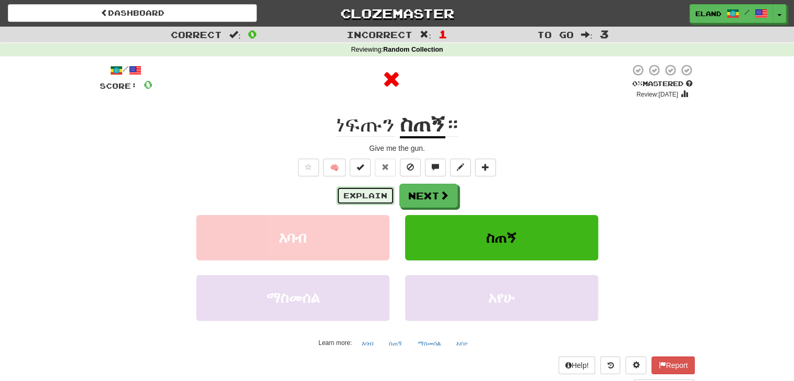
click at [378, 202] on button "Explain" at bounding box center [365, 196] width 57 height 18
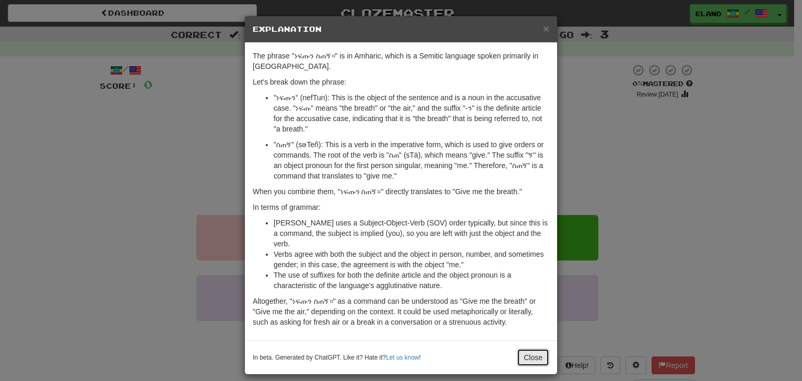
click at [539, 352] on button "Close" at bounding box center [533, 358] width 32 height 18
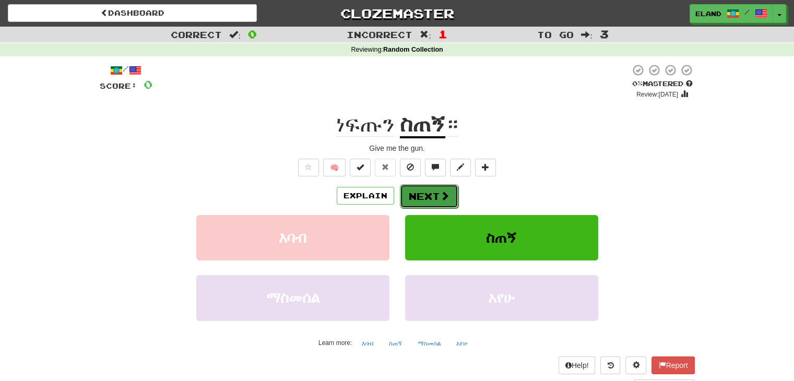
click at [425, 199] on button "Next" at bounding box center [429, 196] width 58 height 24
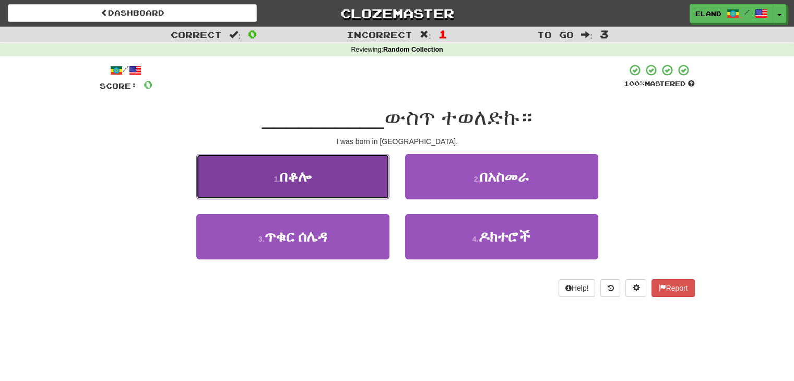
click at [323, 174] on button "1 . በቆሎ" at bounding box center [292, 176] width 193 height 45
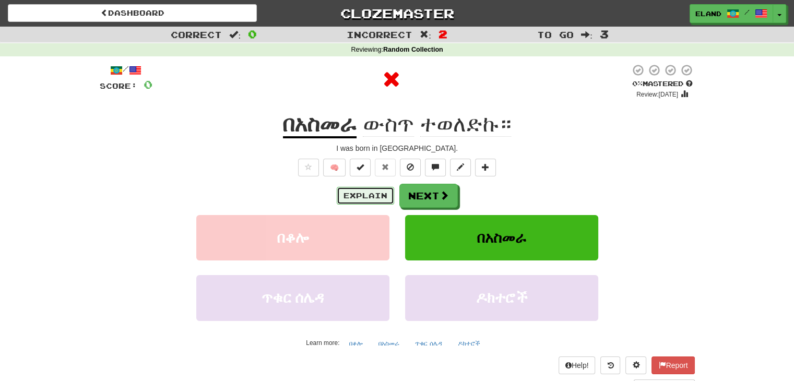
click at [357, 193] on button "Explain" at bounding box center [365, 196] width 57 height 18
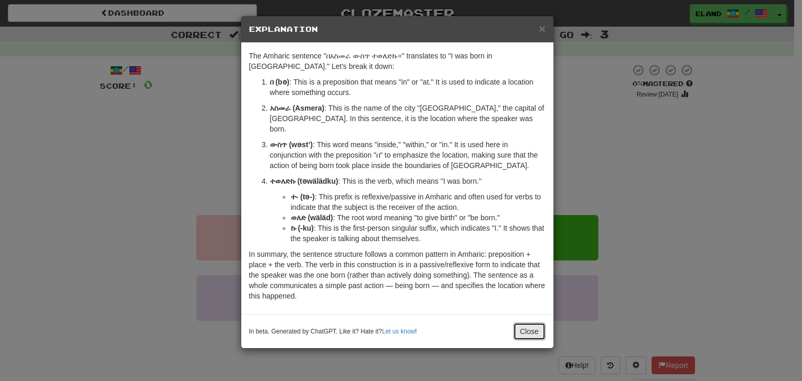
click at [516, 323] on button "Close" at bounding box center [529, 332] width 32 height 18
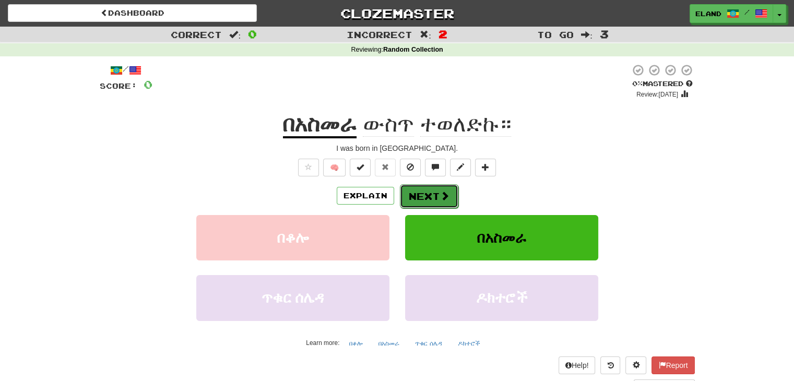
click at [431, 200] on button "Next" at bounding box center [429, 196] width 58 height 24
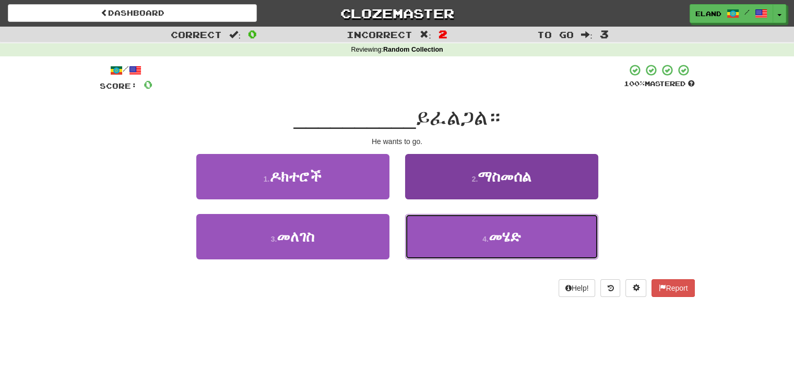
click at [452, 233] on button "4 . መሄድ" at bounding box center [501, 236] width 193 height 45
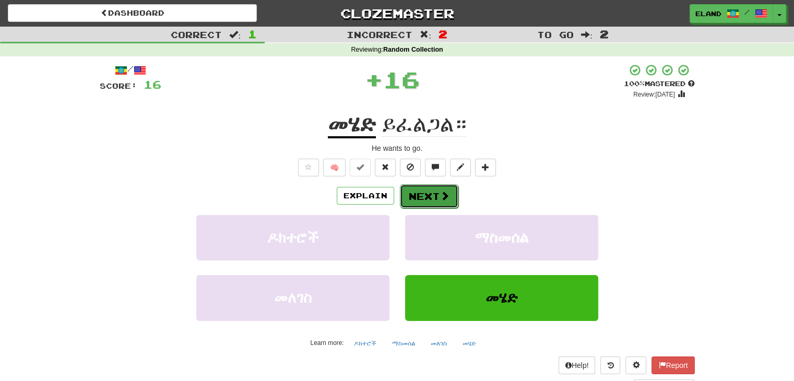
click at [427, 192] on button "Next" at bounding box center [429, 196] width 58 height 24
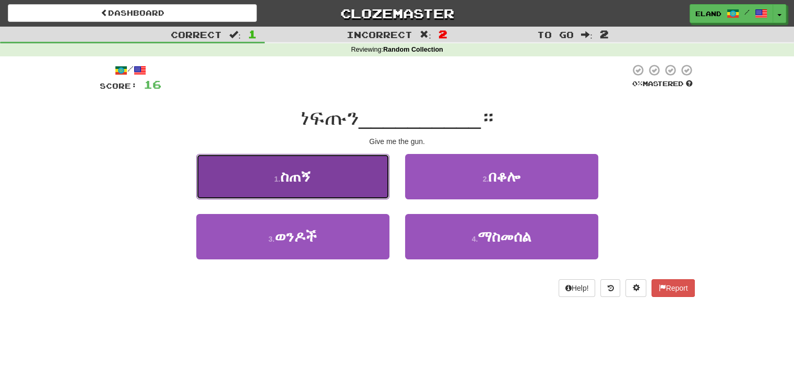
click at [353, 182] on button "1 . ስጠኝ" at bounding box center [292, 176] width 193 height 45
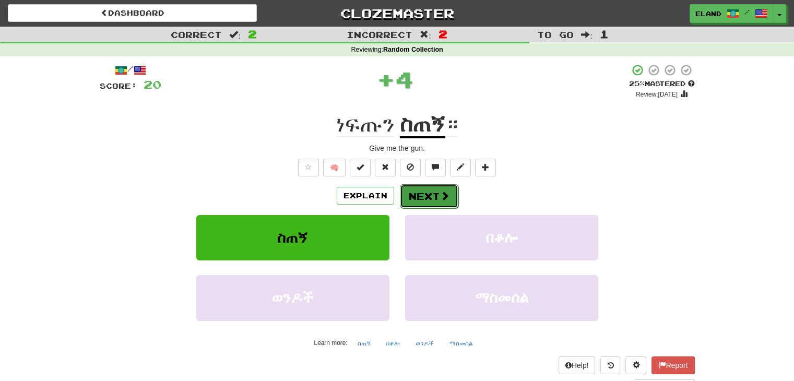
click at [434, 205] on button "Next" at bounding box center [429, 196] width 58 height 24
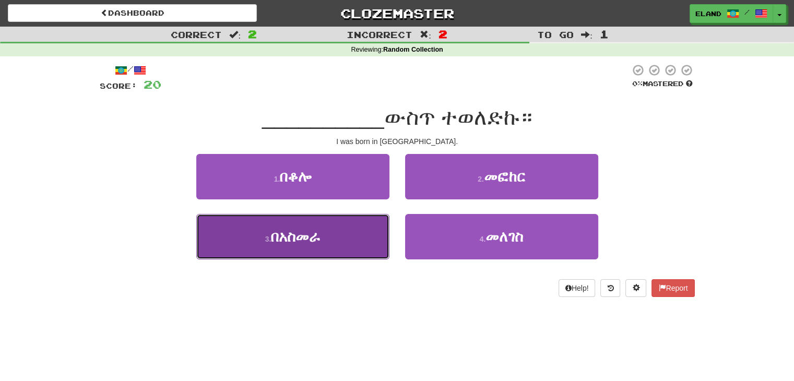
click at [354, 228] on button "3 . በአስመራ" at bounding box center [292, 236] width 193 height 45
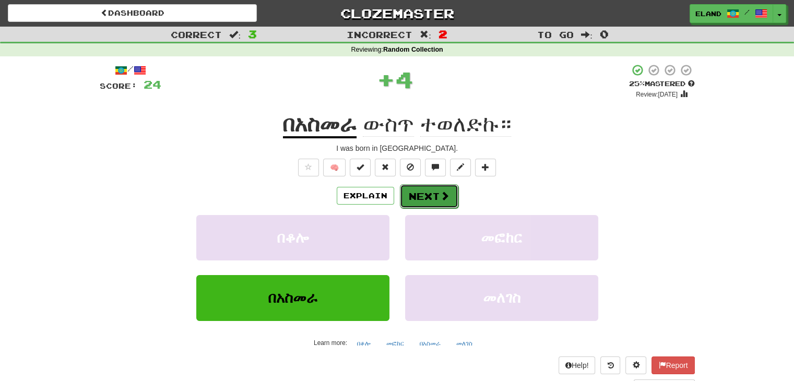
click at [415, 199] on button "Next" at bounding box center [429, 196] width 58 height 24
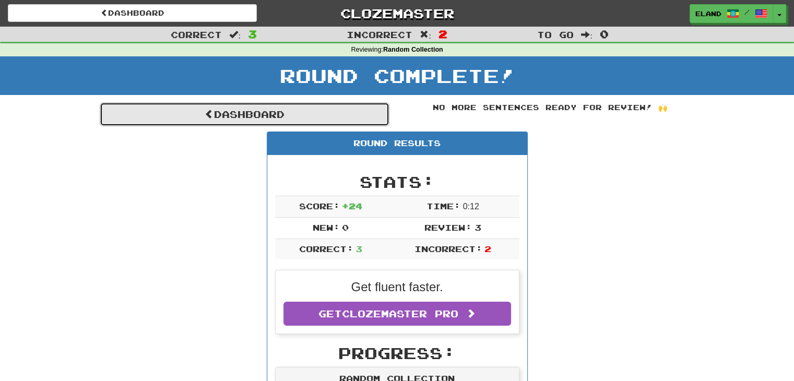
click at [351, 107] on link "Dashboard" at bounding box center [245, 114] width 290 height 24
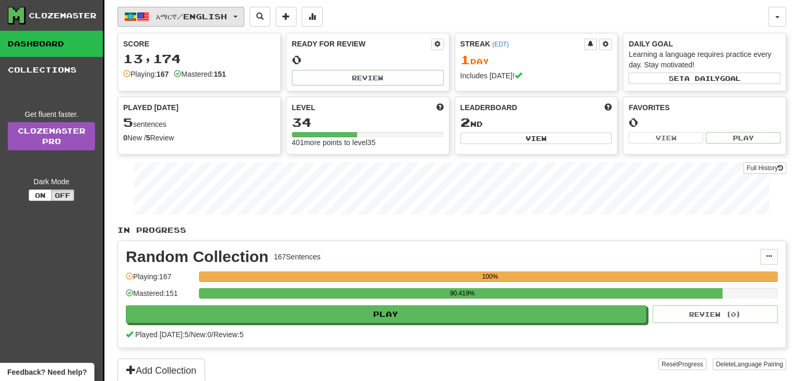
click at [211, 13] on span "አማርኛ / English" at bounding box center [191, 16] width 71 height 9
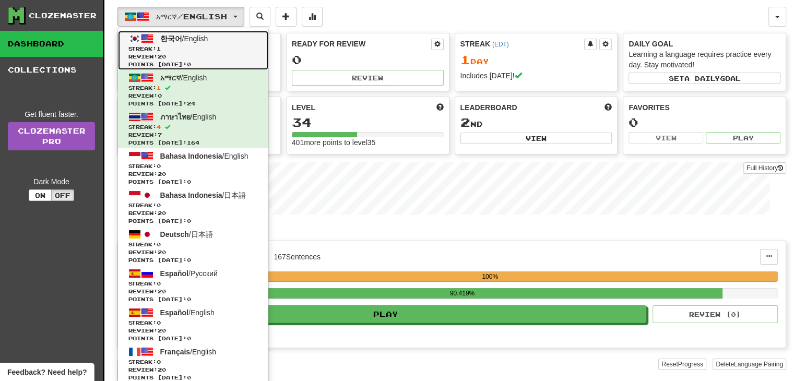
click at [217, 45] on span "Streak: 1" at bounding box center [192, 49] width 129 height 8
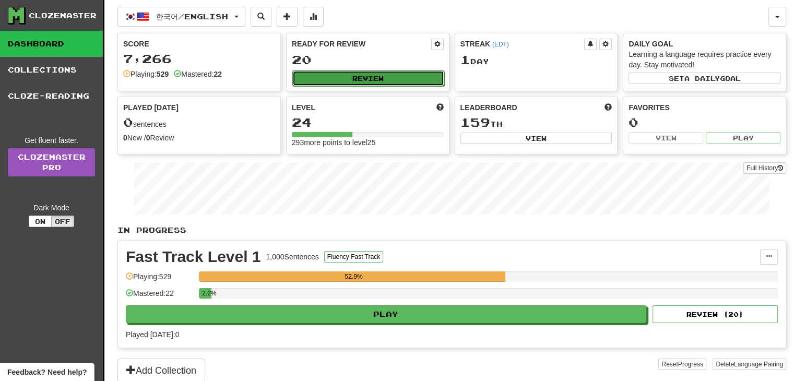
click at [371, 80] on button "Review" at bounding box center [368, 78] width 152 height 16
select select "**"
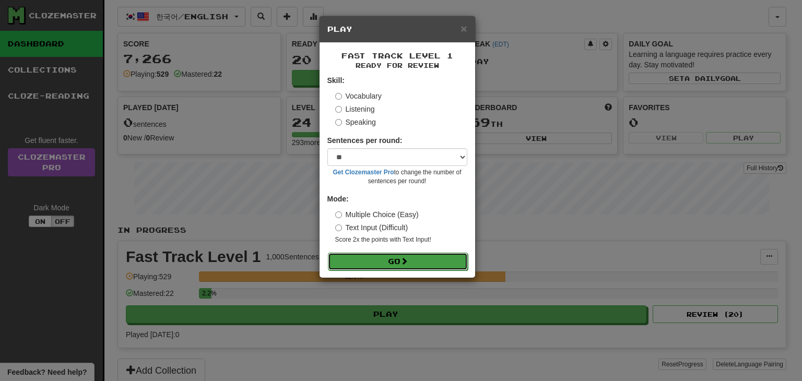
click at [398, 265] on button "Go" at bounding box center [398, 262] width 140 height 18
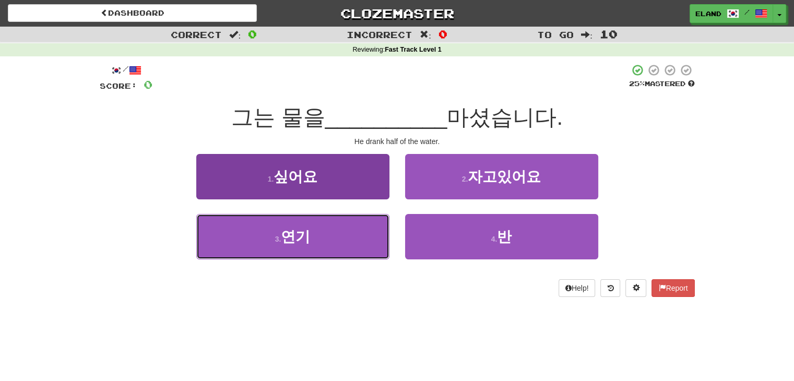
click at [340, 240] on button "3 . 연기" at bounding box center [292, 236] width 193 height 45
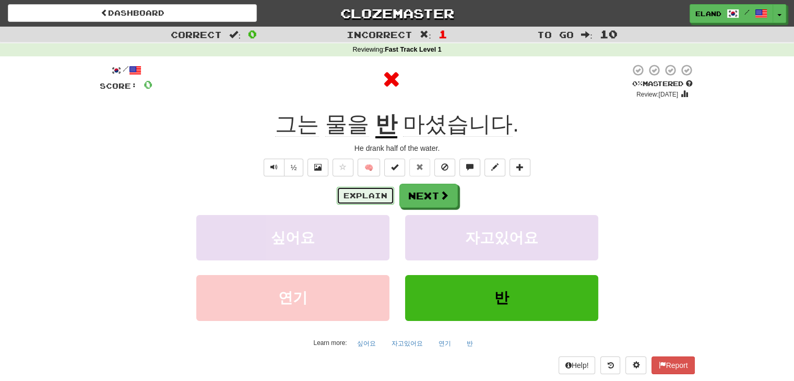
click at [365, 196] on button "Explain" at bounding box center [365, 196] width 57 height 18
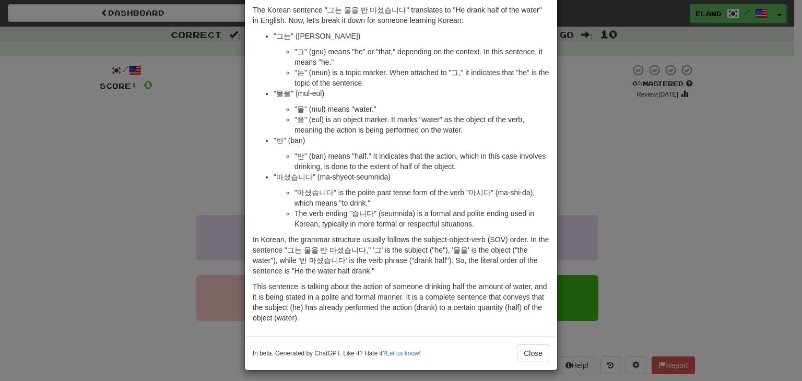
scroll to position [51, 0]
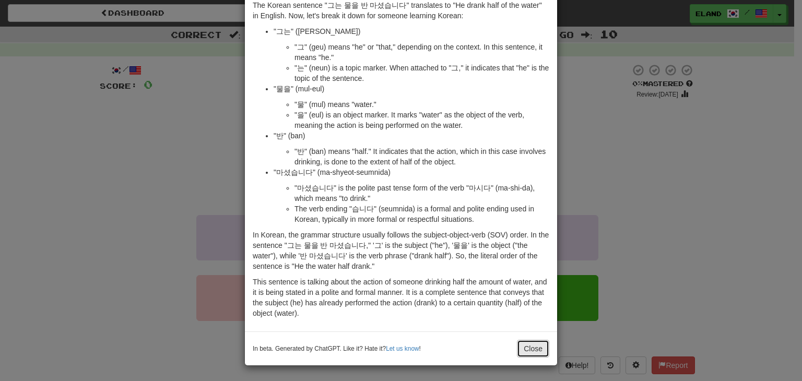
click at [523, 347] on button "Close" at bounding box center [533, 349] width 32 height 18
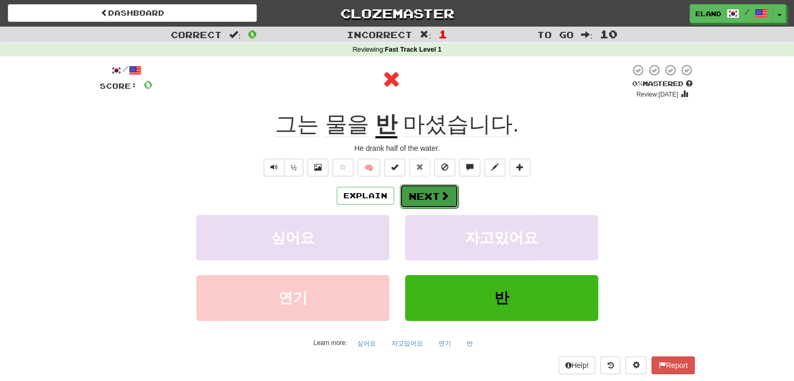
click at [420, 188] on button "Next" at bounding box center [429, 196] width 58 height 24
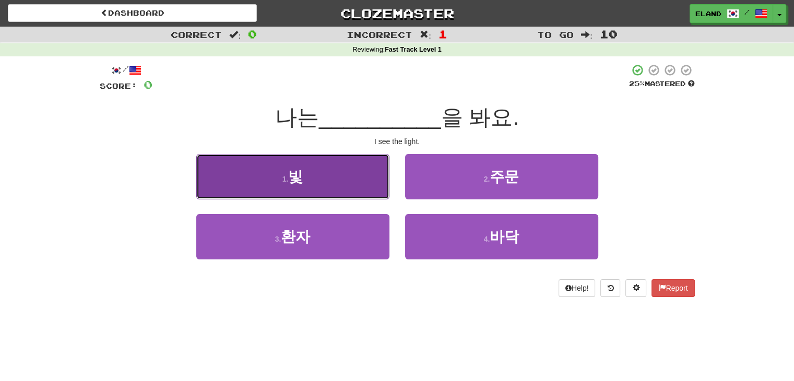
click at [373, 190] on button "1 . 빛" at bounding box center [292, 176] width 193 height 45
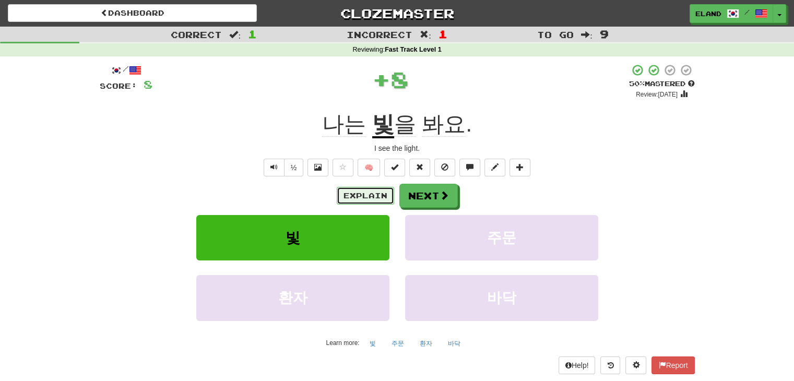
click at [374, 190] on button "Explain" at bounding box center [365, 196] width 57 height 18
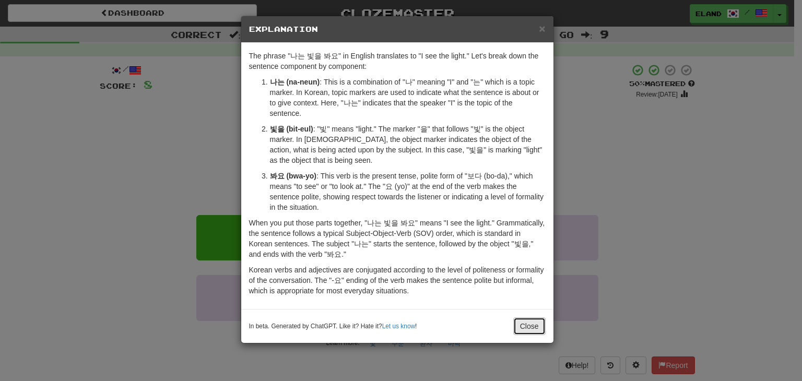
click at [525, 317] on button "Close" at bounding box center [529, 326] width 32 height 18
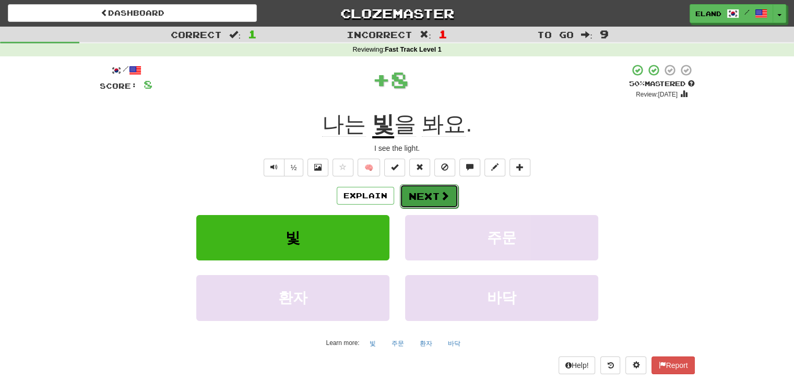
click at [425, 201] on button "Next" at bounding box center [429, 196] width 58 height 24
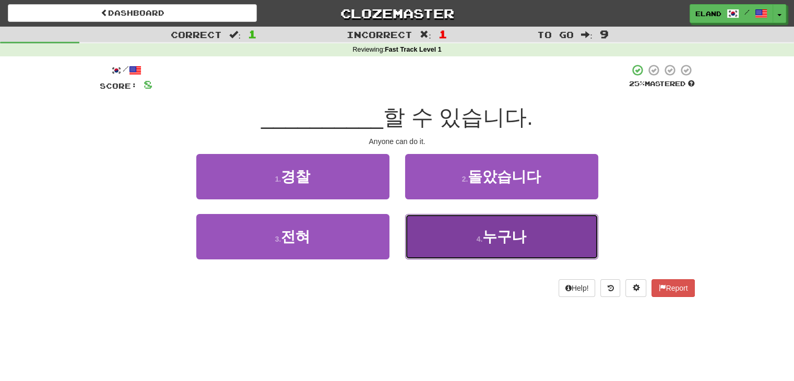
click at [486, 233] on span "누구나" at bounding box center [504, 237] width 44 height 16
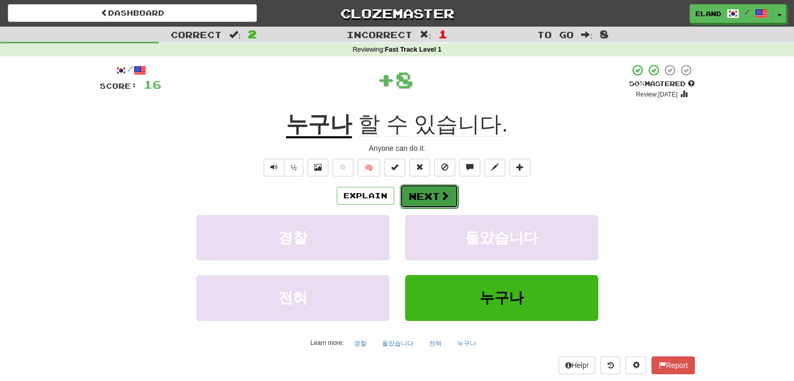
click at [432, 194] on button "Next" at bounding box center [429, 196] width 58 height 24
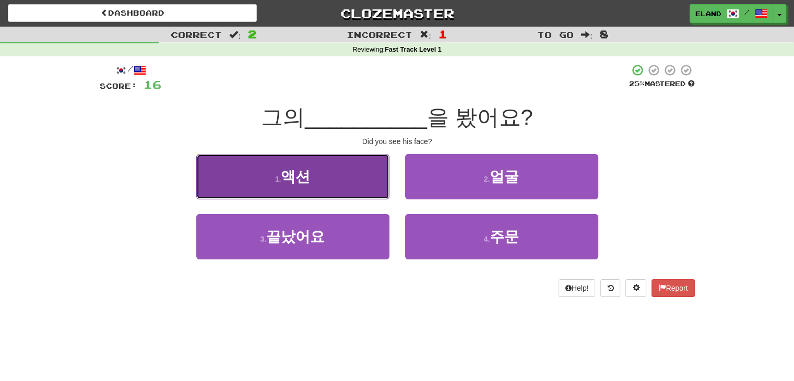
click at [351, 177] on button "1 . 액션" at bounding box center [292, 176] width 193 height 45
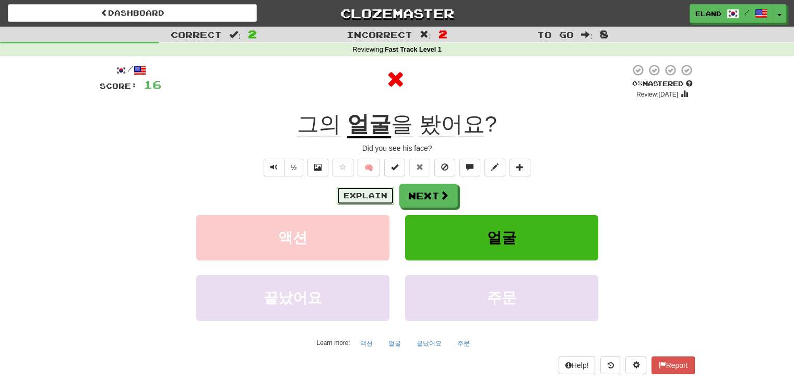
click at [369, 197] on button "Explain" at bounding box center [365, 196] width 57 height 18
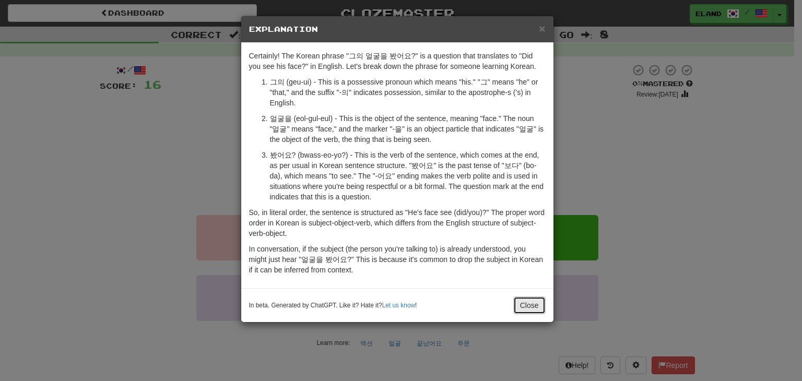
click at [527, 308] on button "Close" at bounding box center [529, 305] width 32 height 18
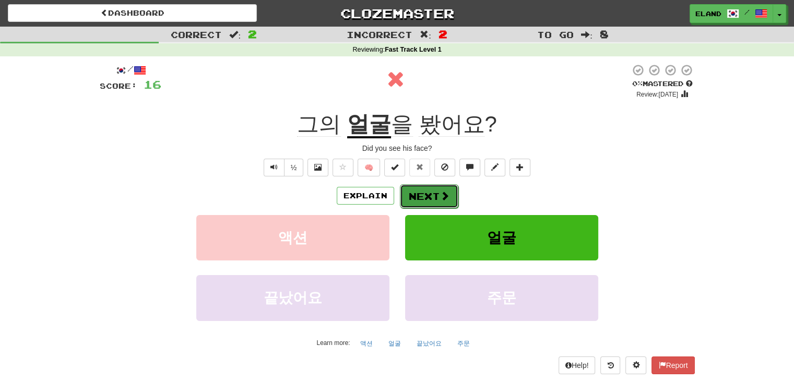
click at [434, 192] on button "Next" at bounding box center [429, 196] width 58 height 24
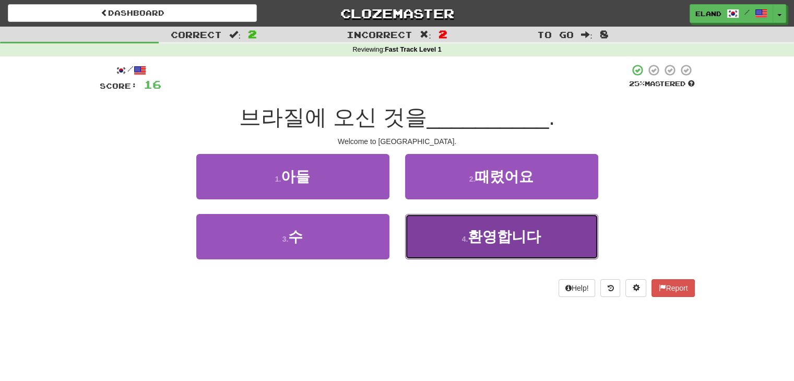
click at [456, 228] on button "4 . 환영합니다" at bounding box center [501, 236] width 193 height 45
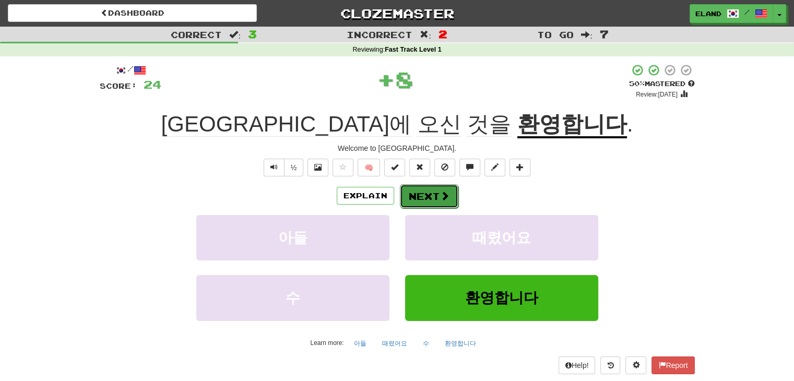
click at [436, 195] on button "Next" at bounding box center [429, 196] width 58 height 24
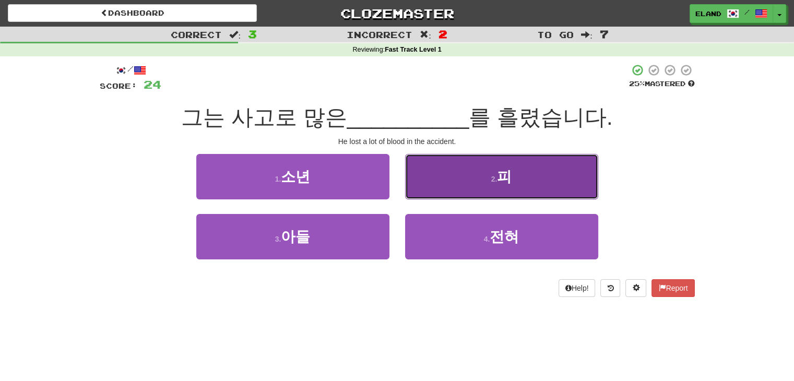
click at [438, 193] on button "2 . 피" at bounding box center [501, 176] width 193 height 45
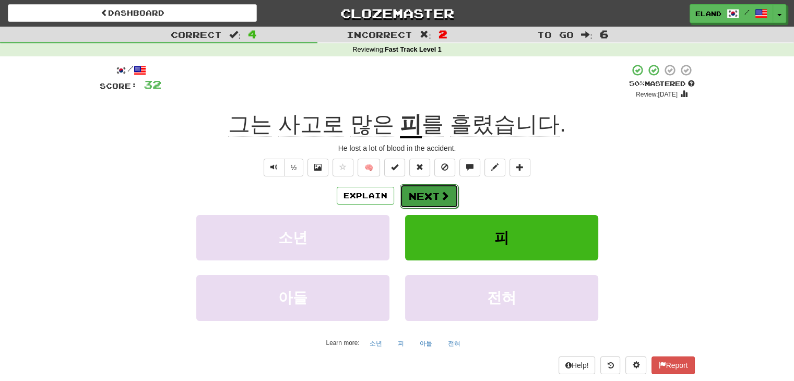
click at [435, 194] on button "Next" at bounding box center [429, 196] width 58 height 24
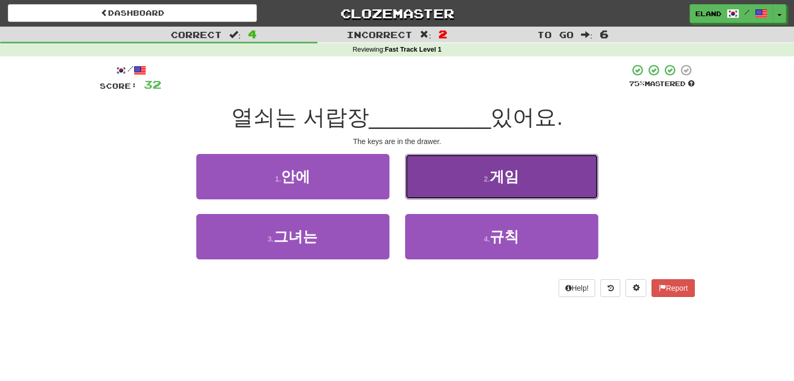
click at [436, 186] on button "2 . 게임" at bounding box center [501, 176] width 193 height 45
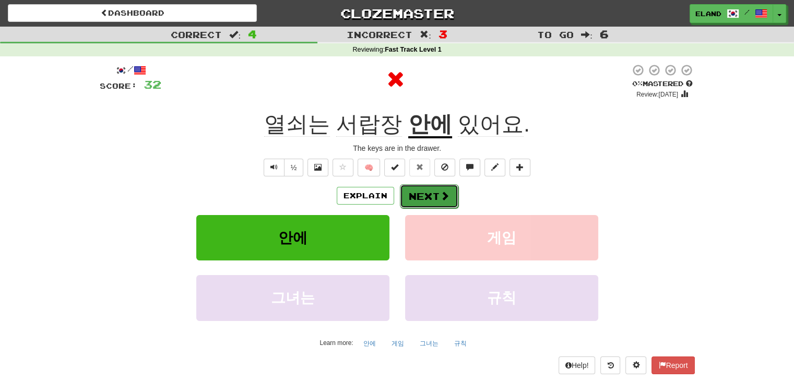
click at [428, 197] on button "Next" at bounding box center [429, 196] width 58 height 24
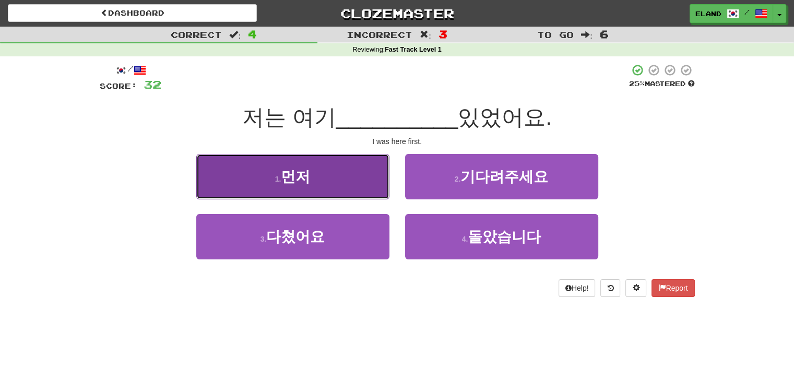
click at [304, 176] on span "먼저" at bounding box center [295, 177] width 29 height 16
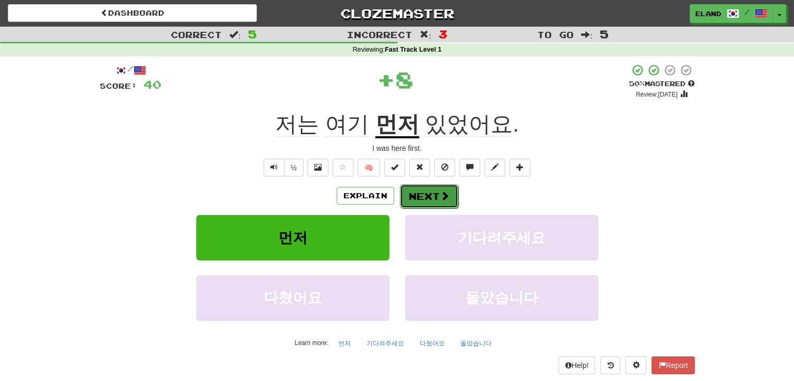
click at [432, 197] on button "Next" at bounding box center [429, 196] width 58 height 24
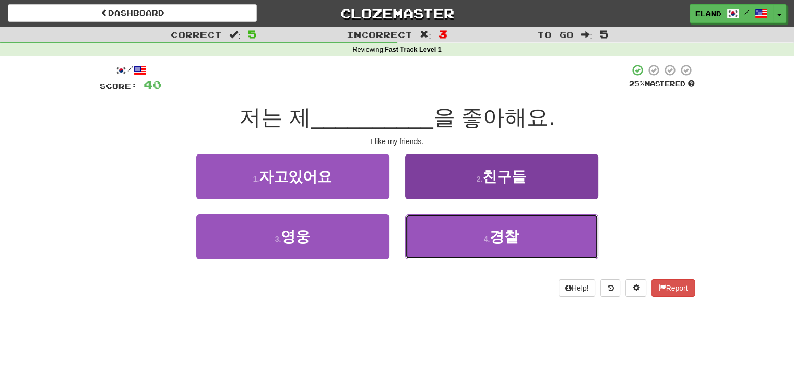
click at [455, 245] on button "4 . 경찰" at bounding box center [501, 236] width 193 height 45
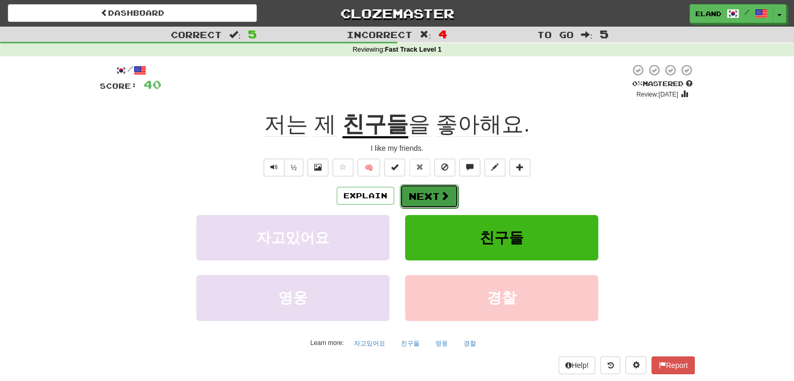
click at [432, 205] on button "Next" at bounding box center [429, 196] width 58 height 24
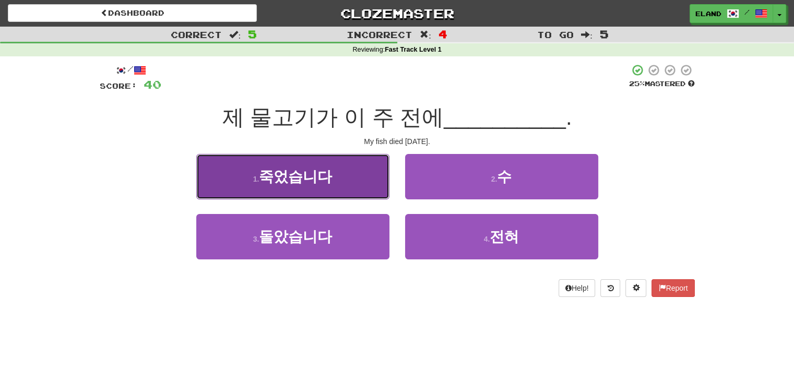
click at [353, 183] on button "1 . 죽었습니다" at bounding box center [292, 176] width 193 height 45
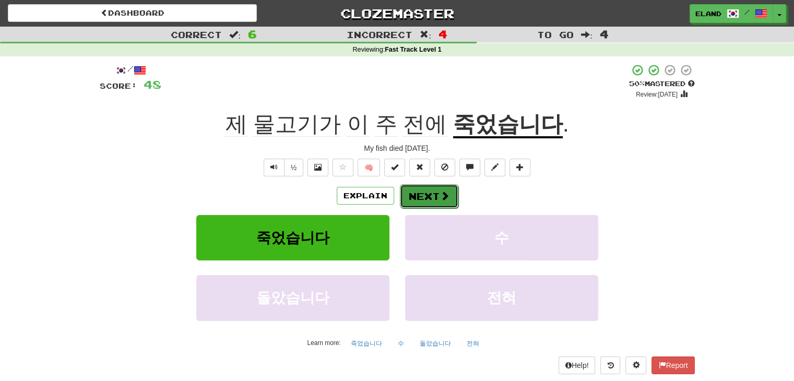
click at [431, 195] on button "Next" at bounding box center [429, 196] width 58 height 24
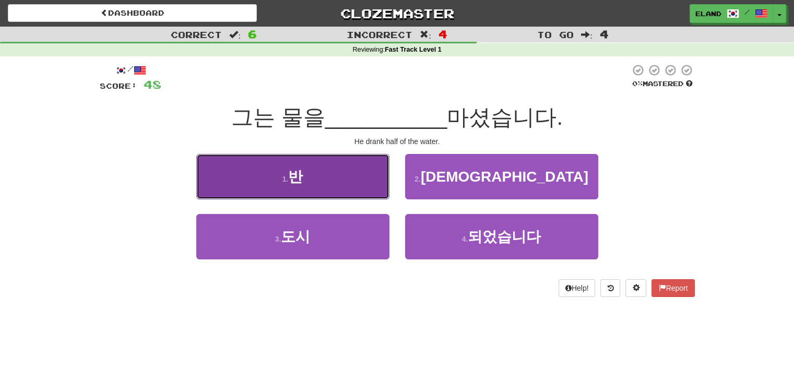
click at [373, 178] on button "1 . 반" at bounding box center [292, 176] width 193 height 45
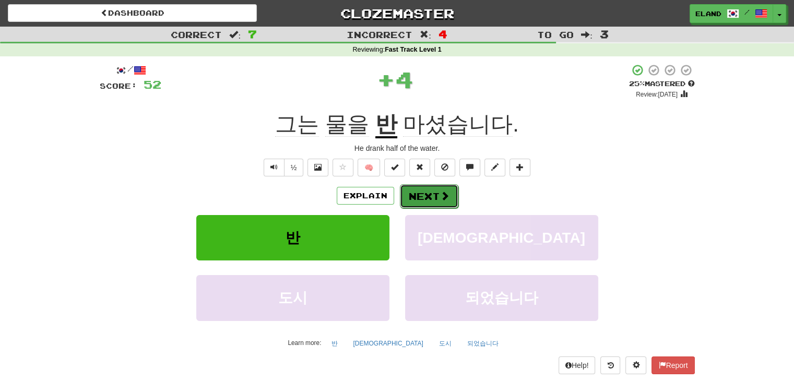
click at [434, 194] on button "Next" at bounding box center [429, 196] width 58 height 24
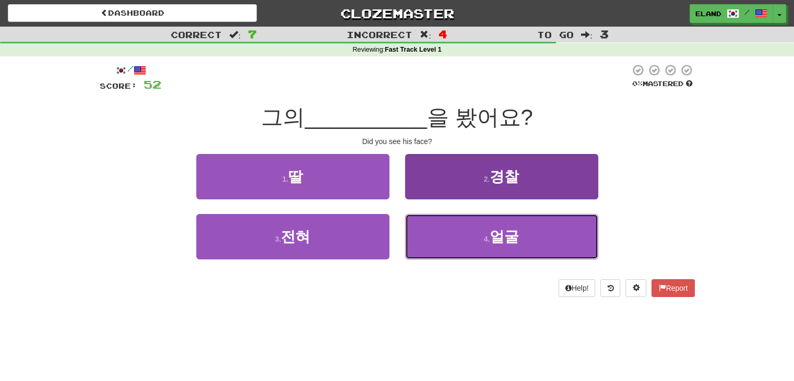
click at [448, 240] on button "4 . 얼굴" at bounding box center [501, 236] width 193 height 45
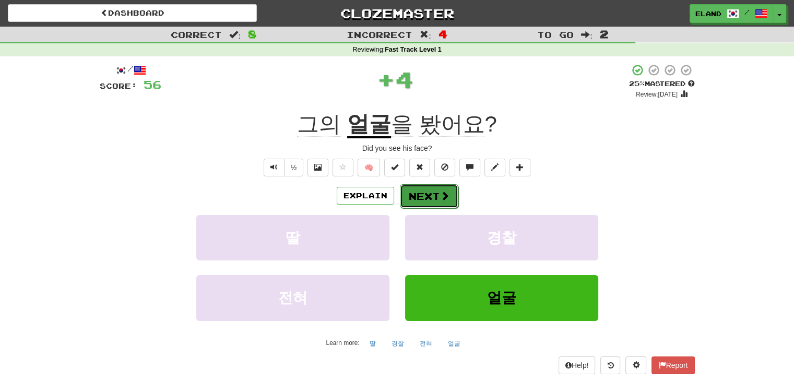
click at [430, 206] on button "Next" at bounding box center [429, 196] width 58 height 24
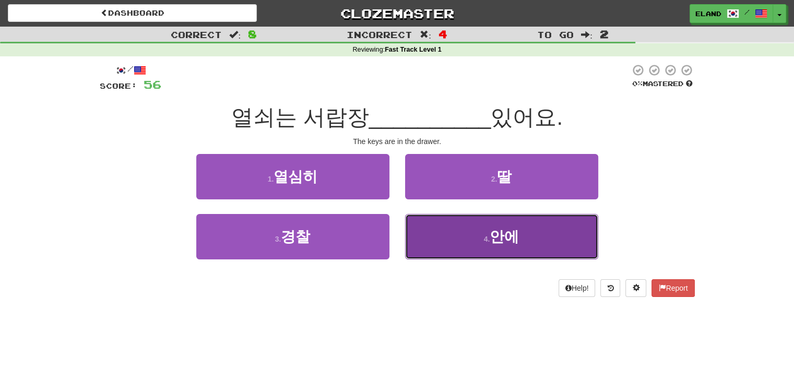
click at [434, 226] on button "4 . 안에" at bounding box center [501, 236] width 193 height 45
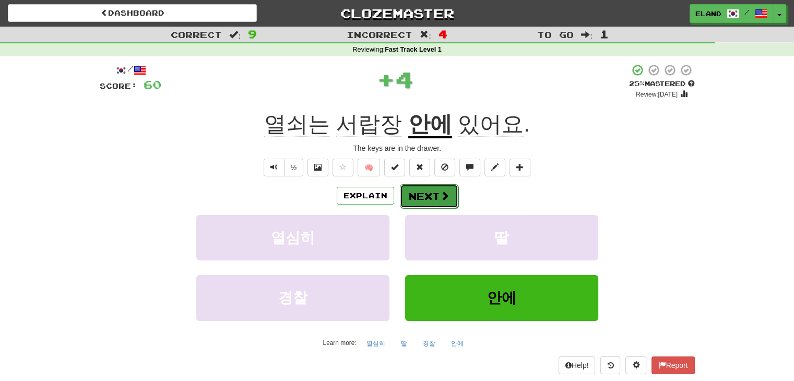
click at [418, 197] on button "Next" at bounding box center [429, 196] width 58 height 24
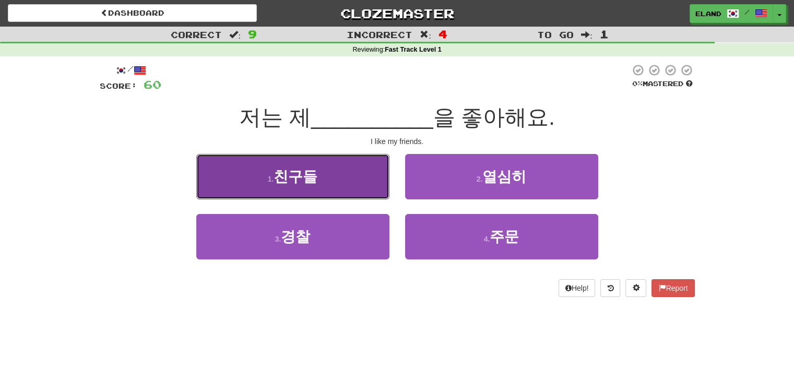
click at [338, 179] on button "1 . 친구들" at bounding box center [292, 176] width 193 height 45
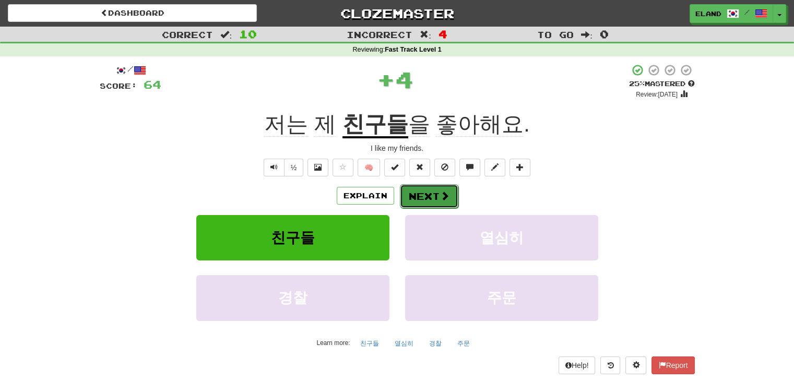
click at [437, 197] on button "Next" at bounding box center [429, 196] width 58 height 24
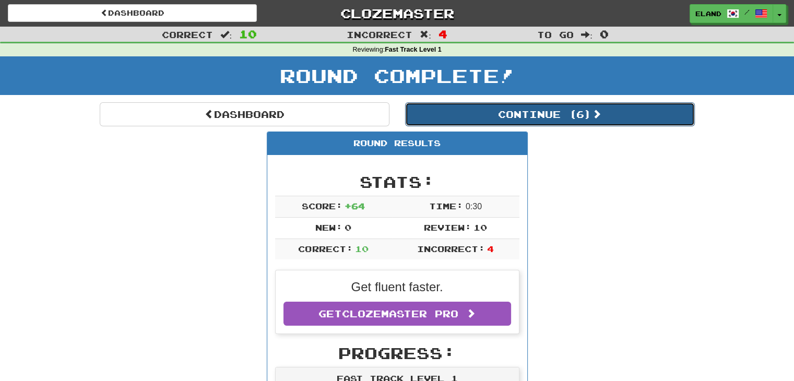
click at [456, 109] on button "Continue ( 6 )" at bounding box center [550, 114] width 290 height 24
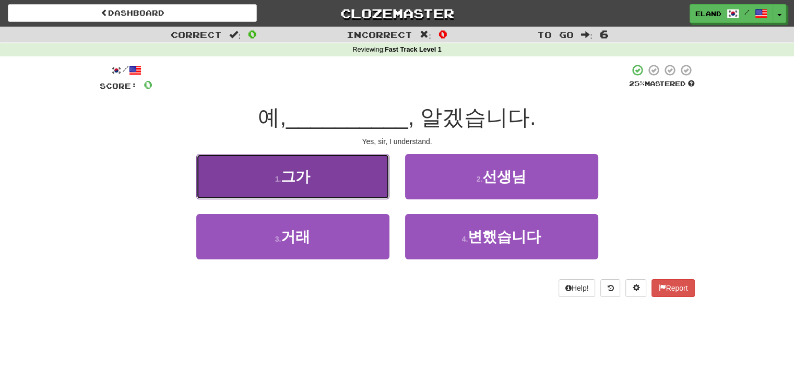
click at [267, 176] on button "1 . 그가" at bounding box center [292, 176] width 193 height 45
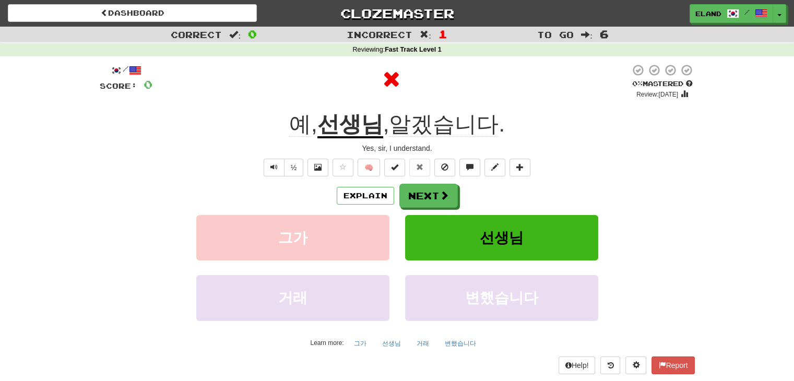
click at [372, 205] on div "Explain Next" at bounding box center [397, 196] width 595 height 24
click at [442, 196] on span at bounding box center [444, 195] width 9 height 9
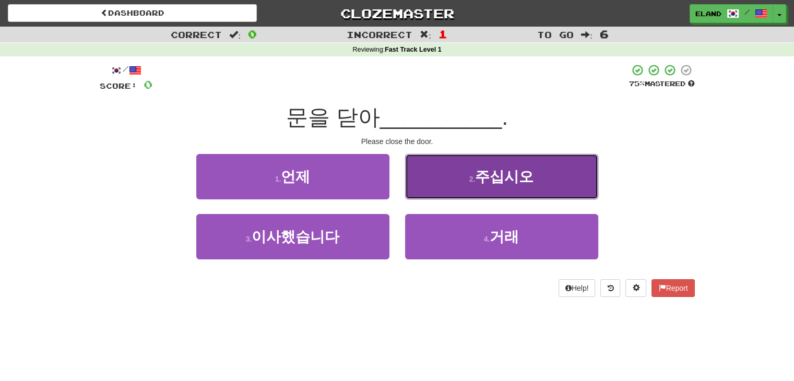
click at [449, 185] on button "2 . 주십시오" at bounding box center [501, 176] width 193 height 45
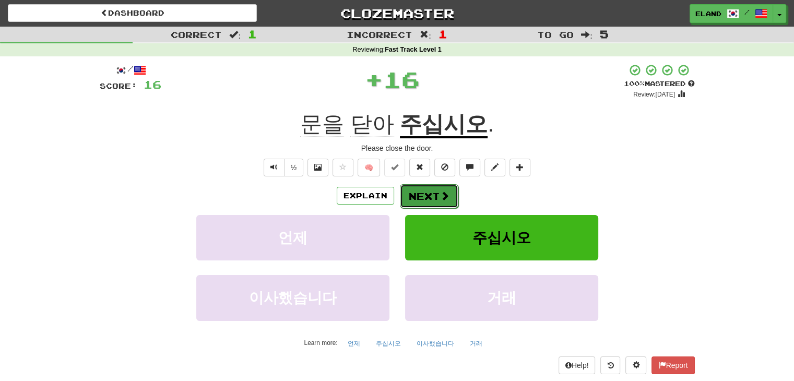
click at [432, 197] on button "Next" at bounding box center [429, 196] width 58 height 24
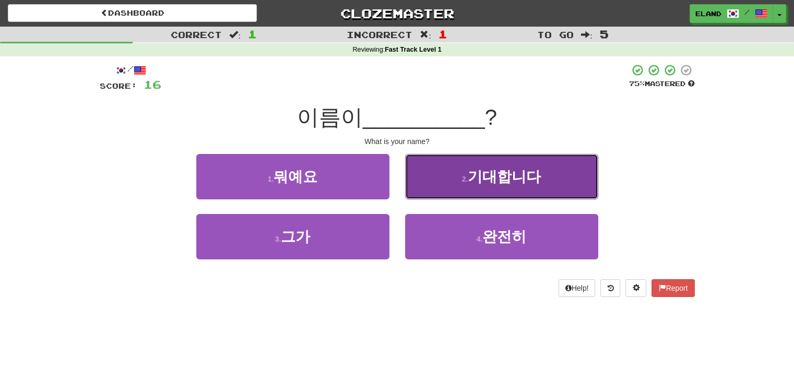
click at [453, 178] on button "2 . 기대합니다" at bounding box center [501, 176] width 193 height 45
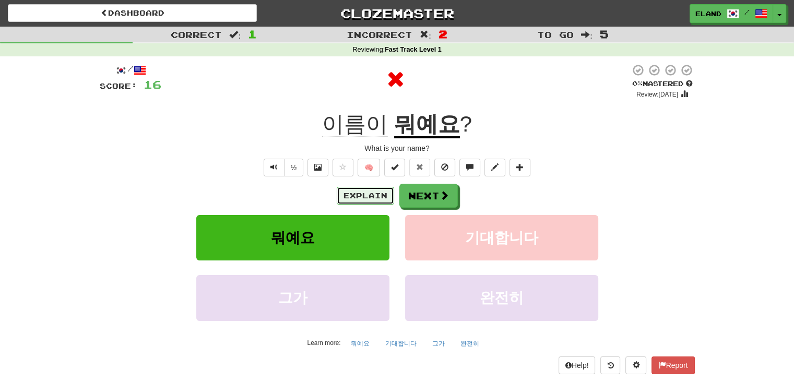
click at [366, 193] on button "Explain" at bounding box center [365, 196] width 57 height 18
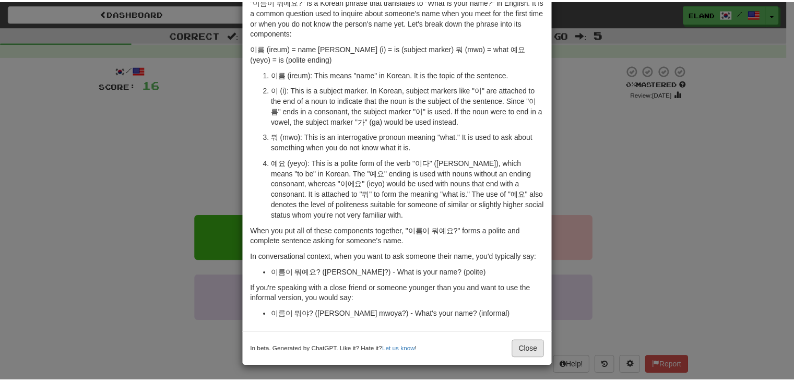
scroll to position [56, 0]
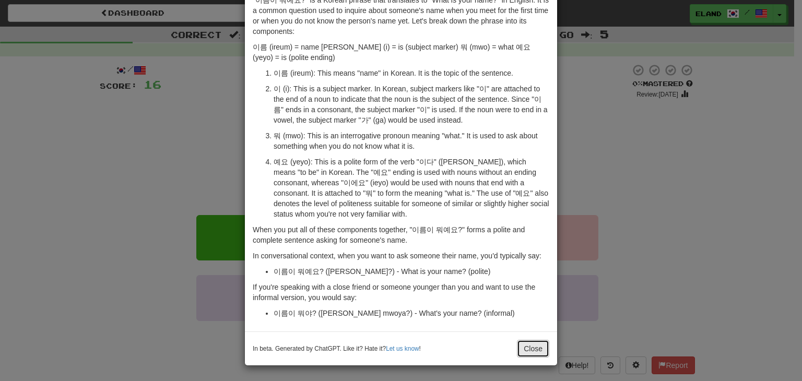
click at [534, 345] on button "Close" at bounding box center [533, 349] width 32 height 18
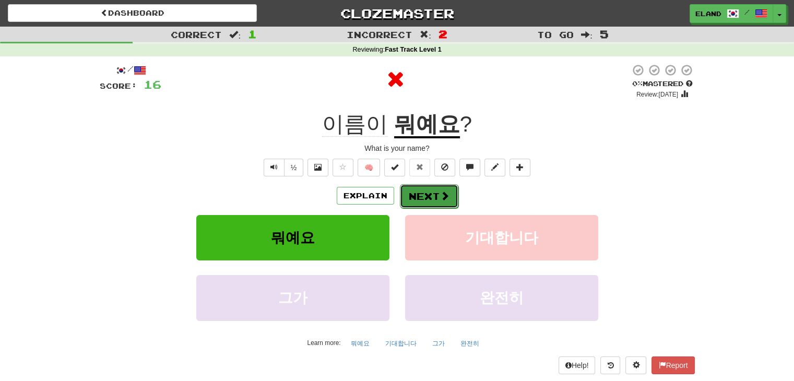
click at [445, 195] on span at bounding box center [444, 195] width 9 height 9
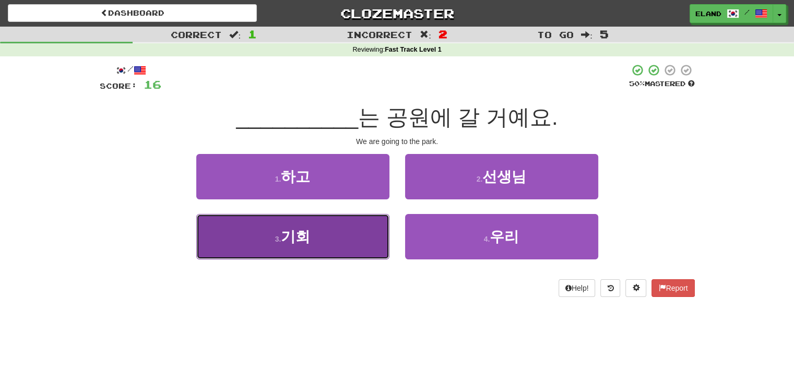
click at [340, 240] on button "3 . 기회" at bounding box center [292, 236] width 193 height 45
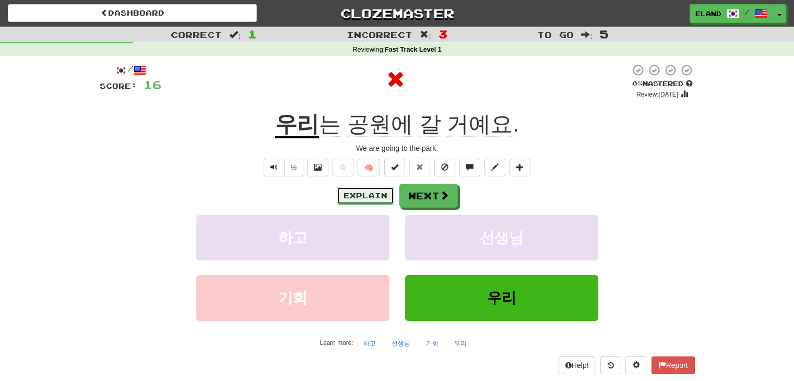
click at [361, 202] on button "Explain" at bounding box center [365, 196] width 57 height 18
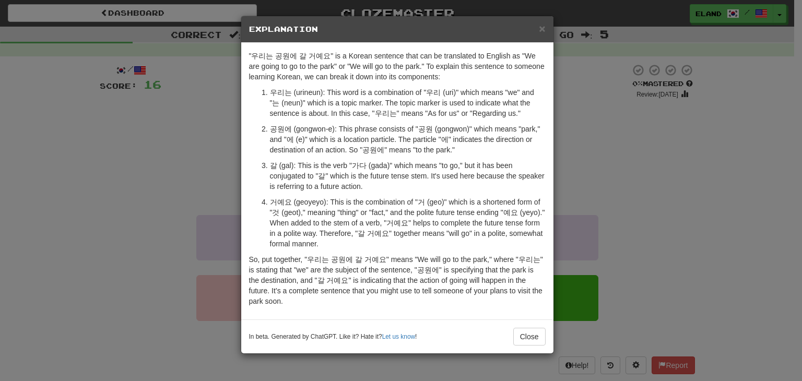
click at [549, 337] on div "In beta. Generated by ChatGPT. Like it? Hate it? Let us know ! Close" at bounding box center [397, 336] width 312 height 34
click at [549, 331] on div "In beta. Generated by ChatGPT. Like it? Hate it? Let us know ! Close" at bounding box center [397, 336] width 312 height 34
drag, startPoint x: 526, startPoint y: 324, endPoint x: 456, endPoint y: 190, distance: 151.5
click at [526, 328] on button "Close" at bounding box center [529, 337] width 32 height 18
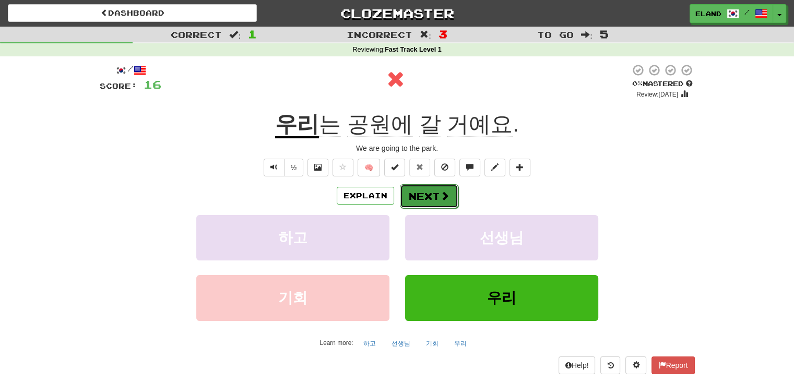
click at [430, 193] on button "Next" at bounding box center [429, 196] width 58 height 24
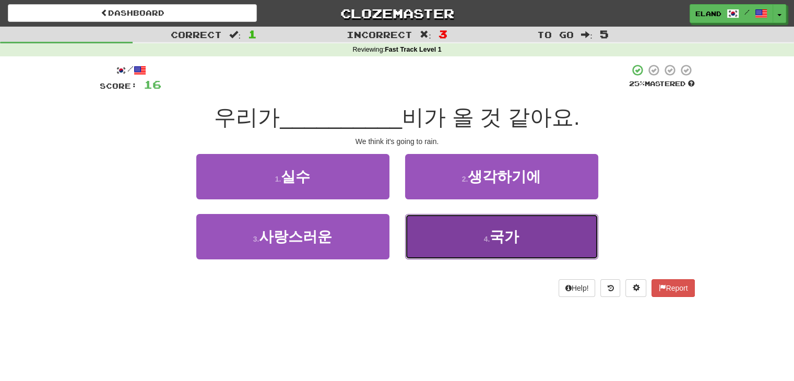
click at [443, 220] on button "4 . 국가" at bounding box center [501, 236] width 193 height 45
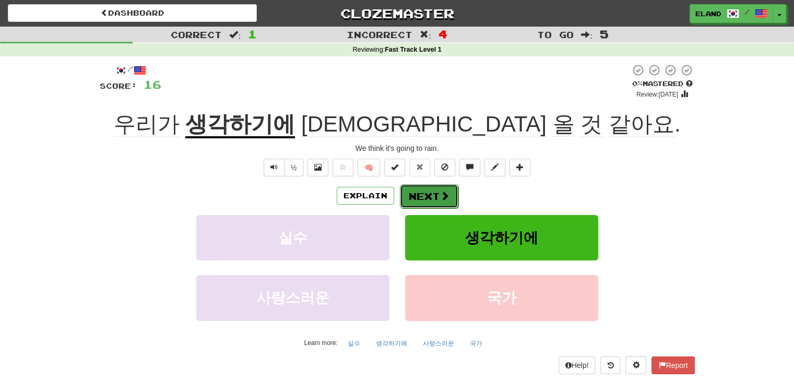
click at [428, 195] on button "Next" at bounding box center [429, 196] width 58 height 24
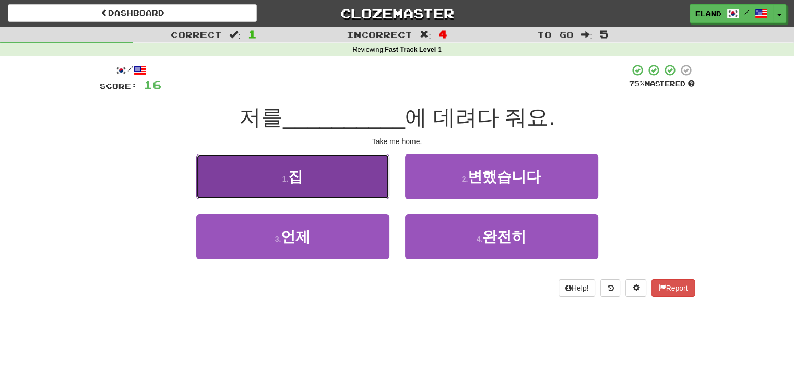
click at [372, 188] on button "1 . 집" at bounding box center [292, 176] width 193 height 45
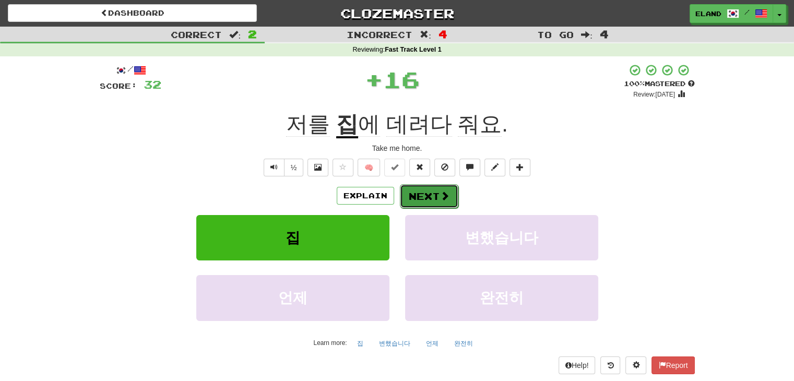
click at [430, 197] on button "Next" at bounding box center [429, 196] width 58 height 24
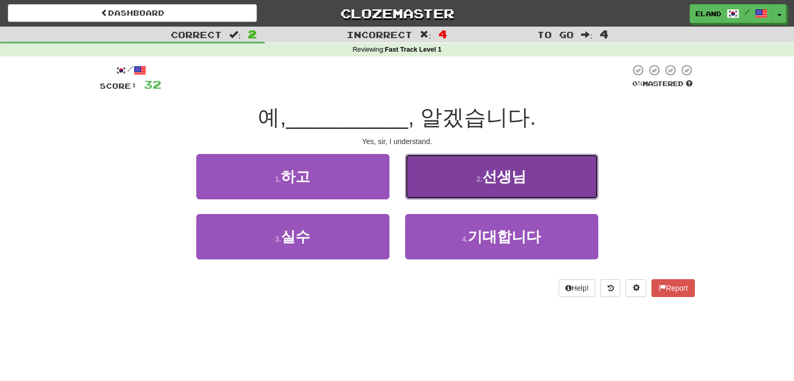
click at [454, 182] on button "2 . 선생님" at bounding box center [501, 176] width 193 height 45
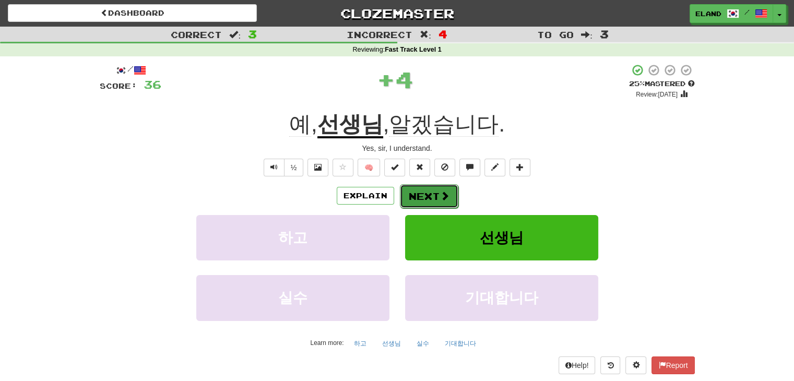
click at [440, 197] on span at bounding box center [444, 195] width 9 height 9
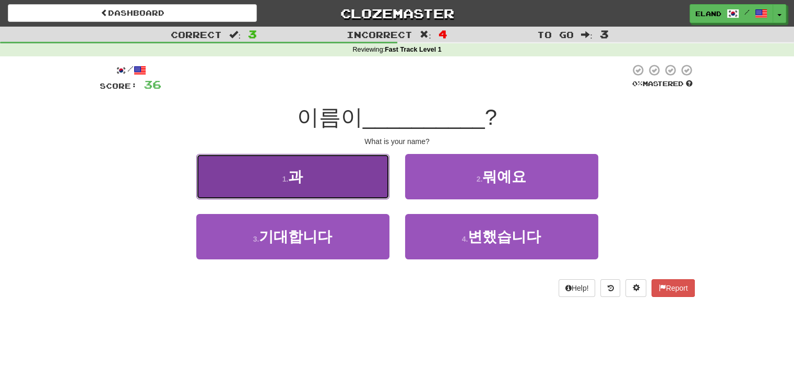
click at [370, 187] on button "1 . 과" at bounding box center [292, 176] width 193 height 45
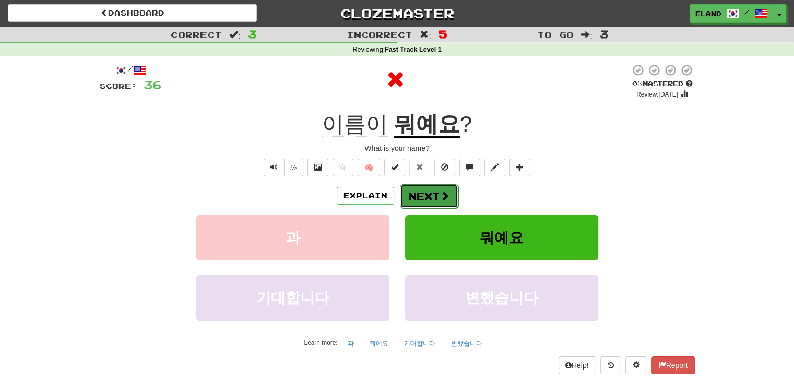
click at [420, 194] on button "Next" at bounding box center [429, 196] width 58 height 24
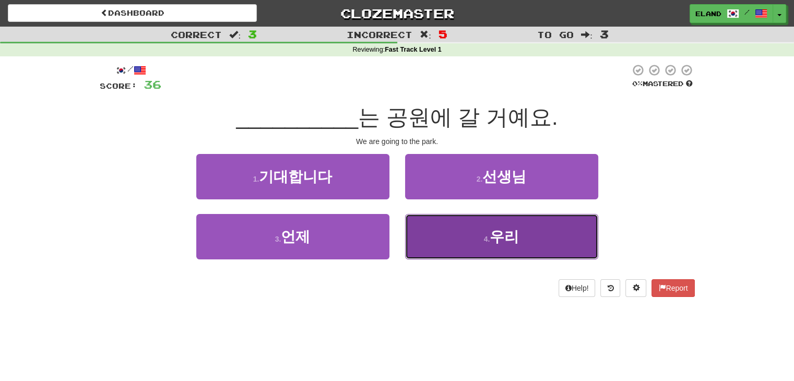
click at [448, 222] on button "4 . 우리" at bounding box center [501, 236] width 193 height 45
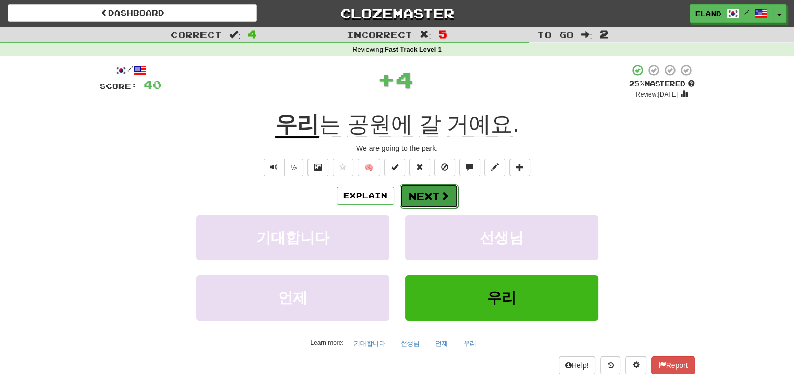
click at [430, 195] on button "Next" at bounding box center [429, 196] width 58 height 24
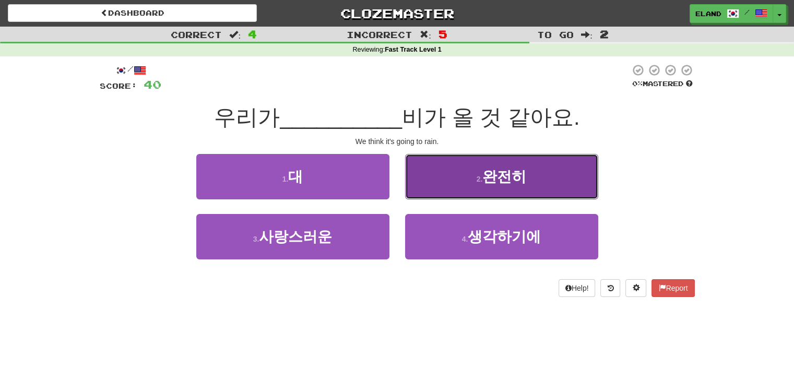
click at [437, 188] on button "2 . 완전히" at bounding box center [501, 176] width 193 height 45
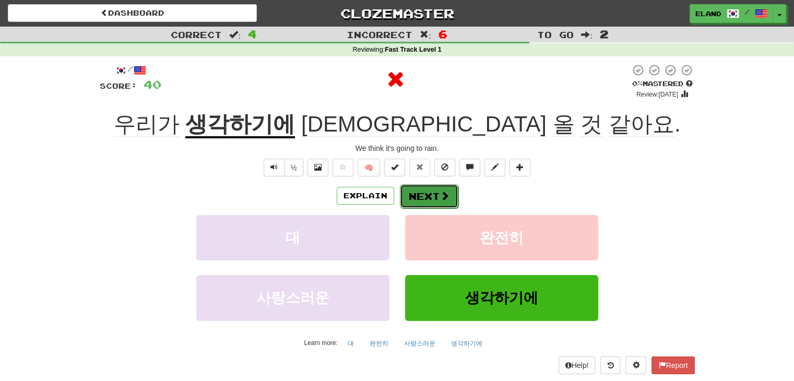
click at [425, 197] on button "Next" at bounding box center [429, 196] width 58 height 24
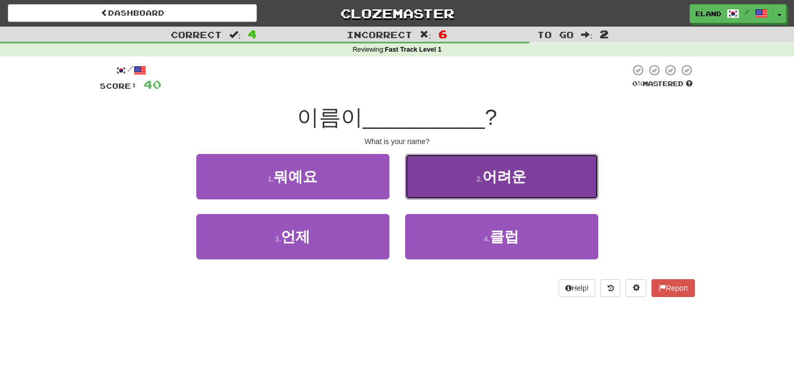
click at [439, 188] on button "2 . 어려운" at bounding box center [501, 176] width 193 height 45
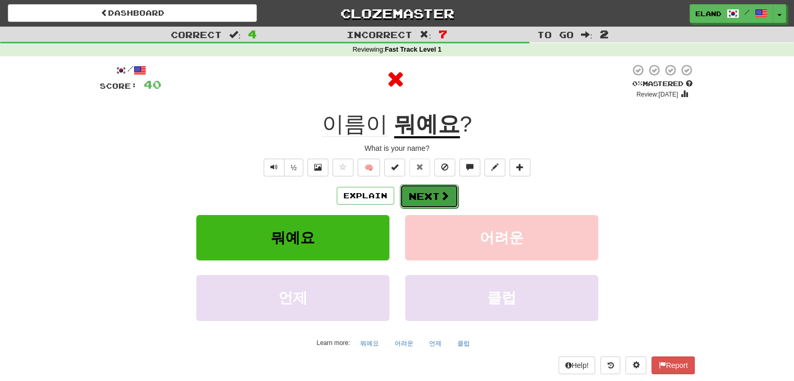
click at [413, 197] on button "Next" at bounding box center [429, 196] width 58 height 24
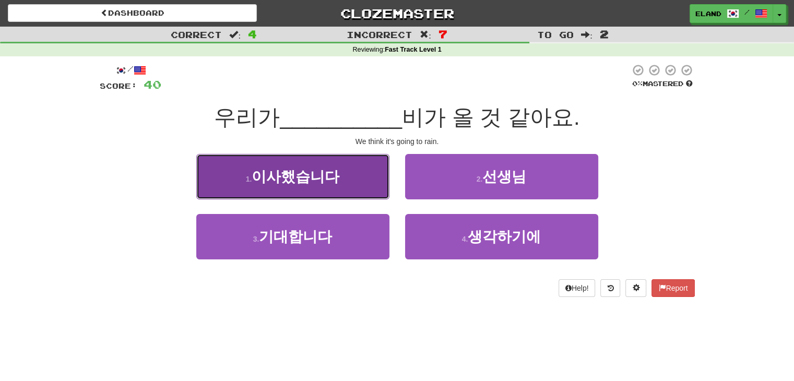
click at [355, 186] on button "1 . 이사했습니다" at bounding box center [292, 176] width 193 height 45
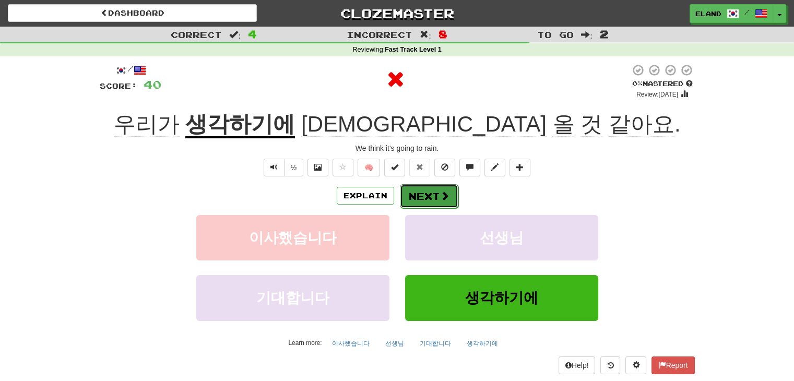
click at [424, 197] on button "Next" at bounding box center [429, 196] width 58 height 24
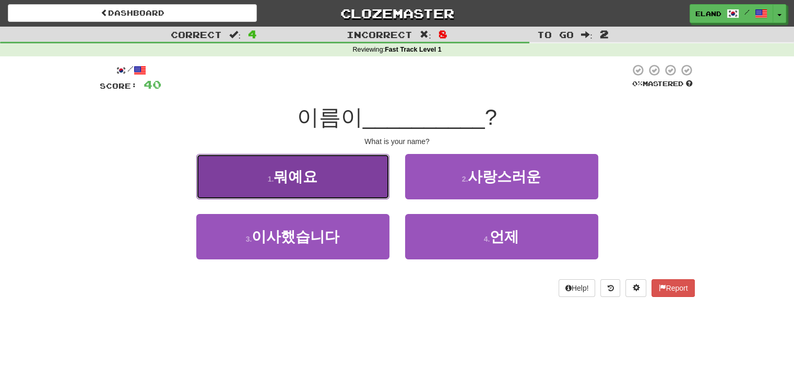
click at [357, 184] on button "1 . 뭐예요" at bounding box center [292, 176] width 193 height 45
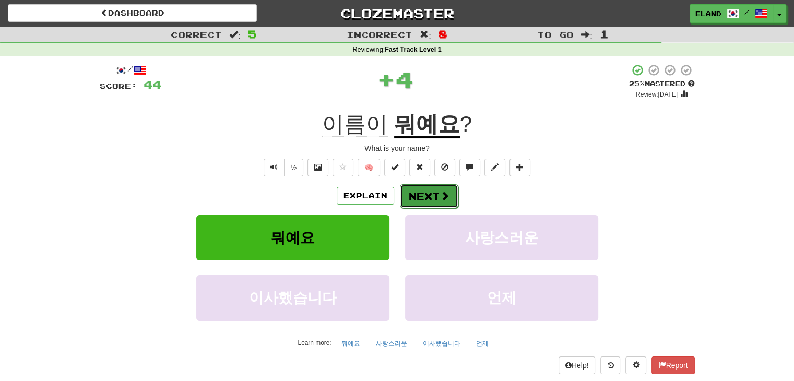
click at [426, 190] on button "Next" at bounding box center [429, 196] width 58 height 24
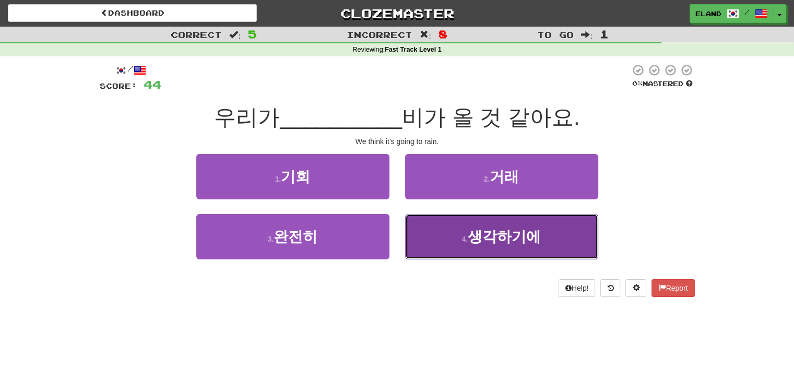
click at [449, 222] on button "4 . 생각하기에" at bounding box center [501, 236] width 193 height 45
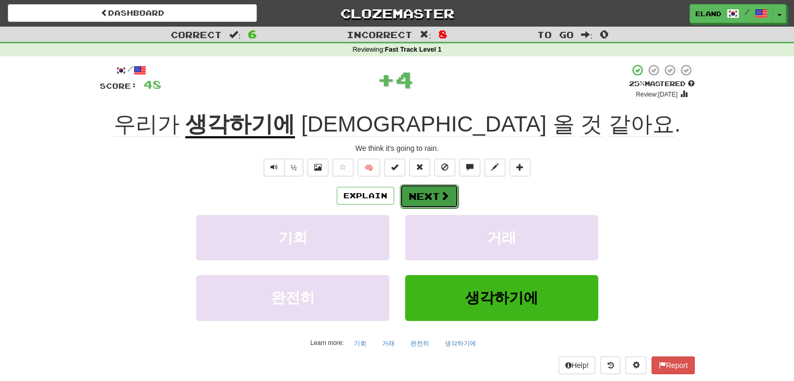
click at [425, 195] on button "Next" at bounding box center [429, 196] width 58 height 24
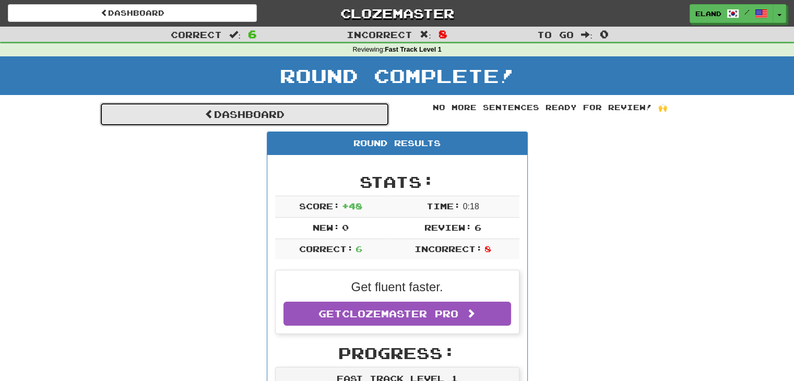
click at [331, 115] on link "Dashboard" at bounding box center [245, 114] width 290 height 24
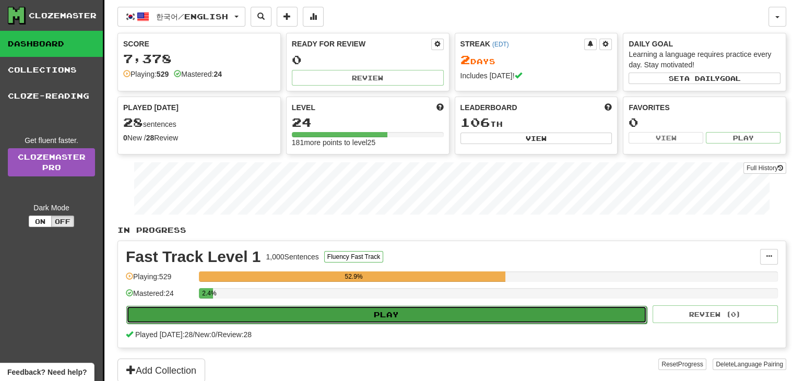
click at [315, 320] on button "Play" at bounding box center [386, 315] width 520 height 18
select select "**"
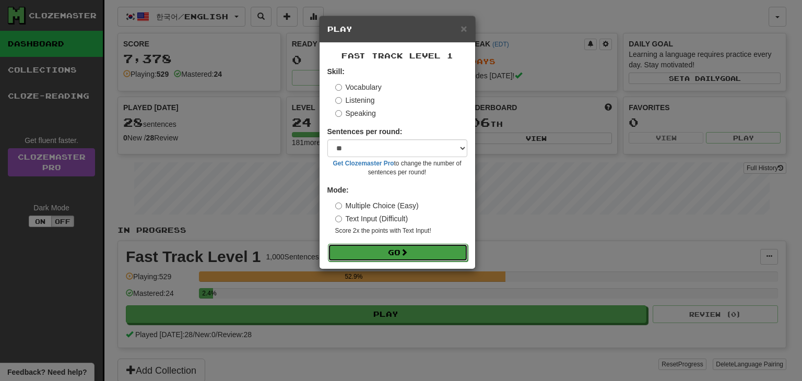
click at [368, 254] on button "Go" at bounding box center [398, 253] width 140 height 18
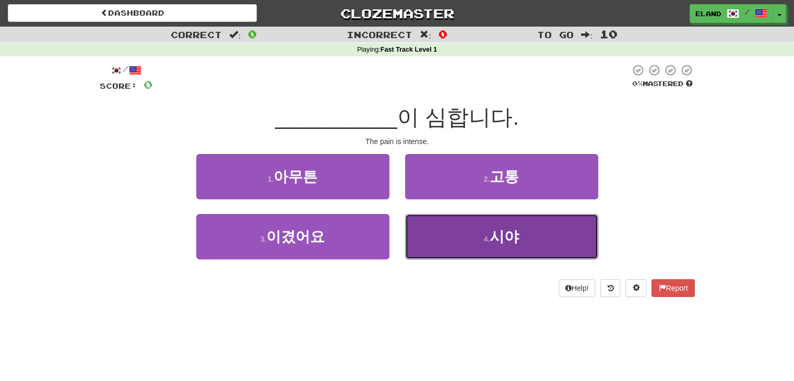
click at [444, 236] on button "4 . [GEOGRAPHIC_DATA]" at bounding box center [501, 236] width 193 height 45
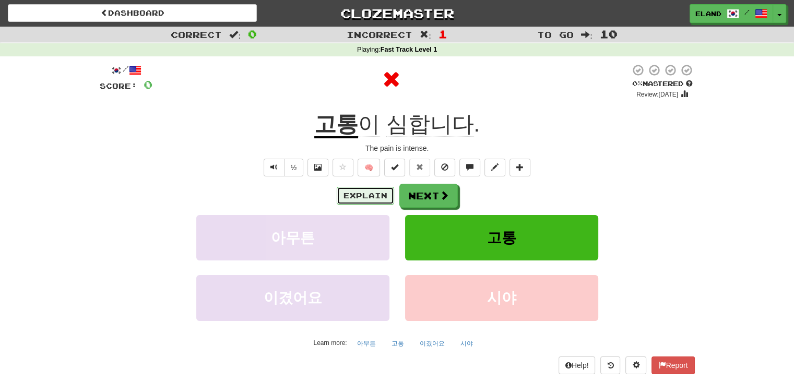
click at [383, 198] on button "Explain" at bounding box center [365, 196] width 57 height 18
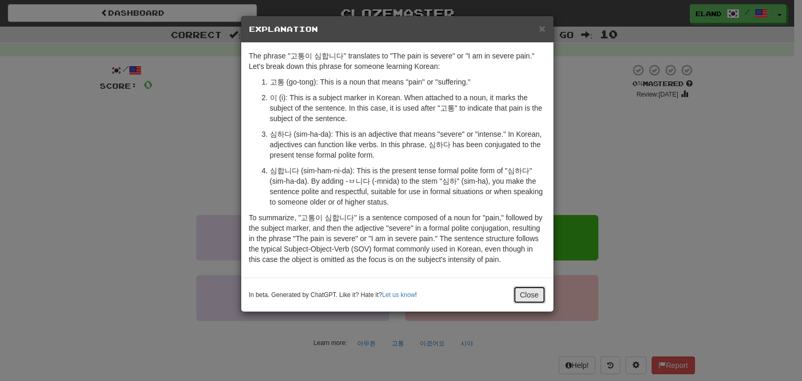
click at [525, 293] on button "Close" at bounding box center [529, 295] width 32 height 18
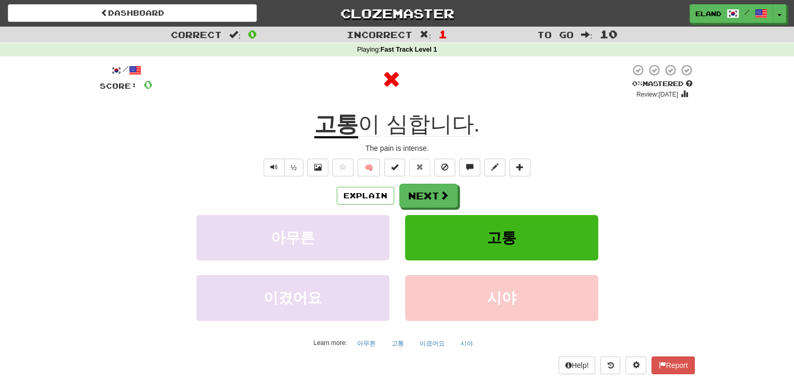
click at [439, 207] on div "Explain Next 아무튼 고통 이겼어요 시야 Learn more: 아무튼 고통 이겼어요 시야" at bounding box center [397, 268] width 595 height 168
click at [432, 198] on button "Next" at bounding box center [429, 196] width 58 height 24
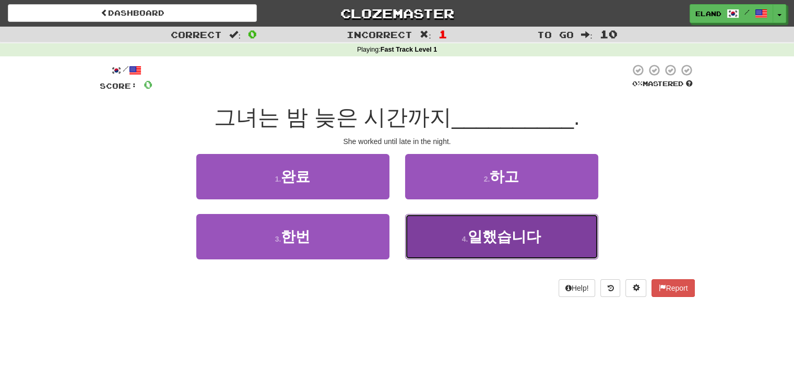
click at [470, 243] on button "4 . 일했습니다" at bounding box center [501, 236] width 193 height 45
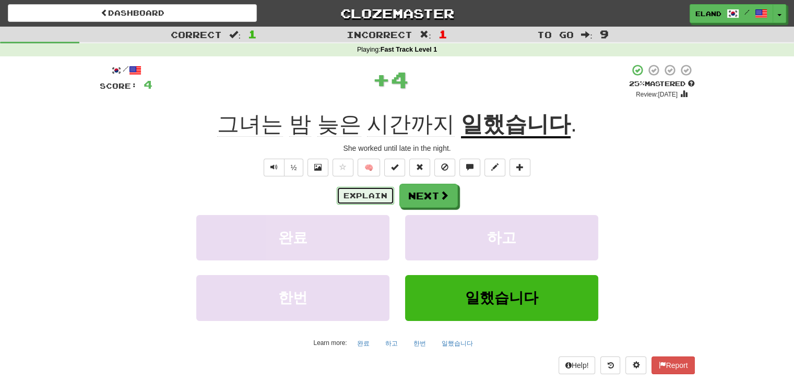
click at [374, 197] on button "Explain" at bounding box center [365, 196] width 57 height 18
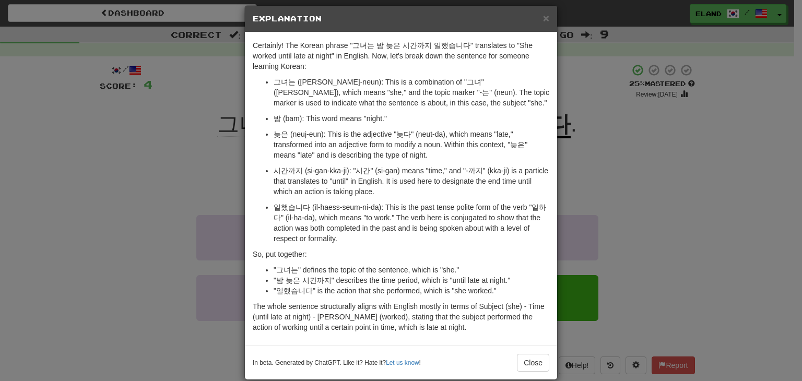
scroll to position [25, 0]
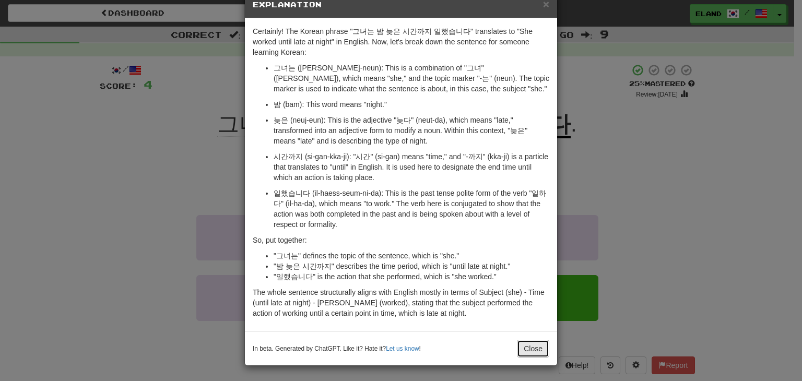
click at [535, 344] on button "Close" at bounding box center [533, 349] width 32 height 18
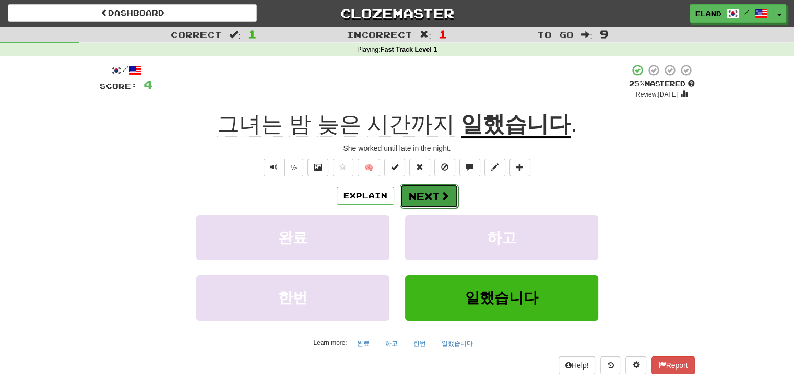
click at [429, 195] on button "Next" at bounding box center [429, 196] width 58 height 24
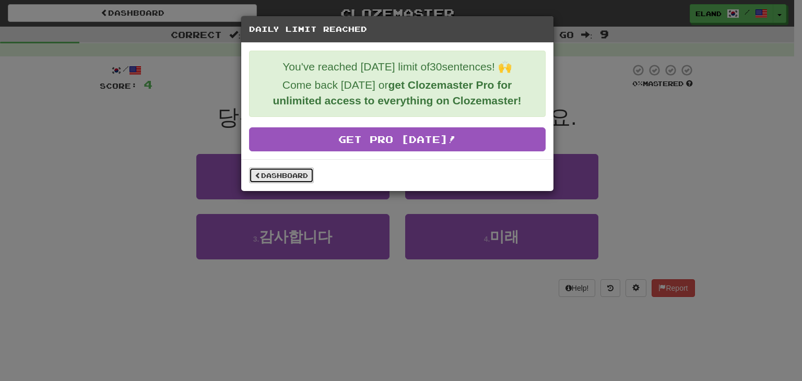
click at [303, 176] on link "Dashboard" at bounding box center [281, 176] width 65 height 16
